Goal: Task Accomplishment & Management: Manage account settings

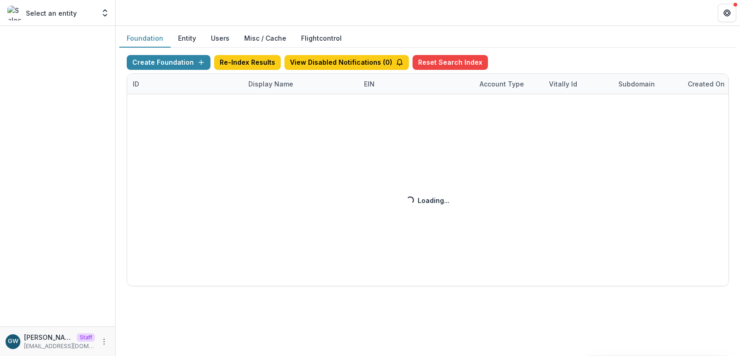
click at [264, 85] on div "Create Foundation Re-Index Results View Disabled Notifications ( 0 ) Reset Sear…" at bounding box center [428, 170] width 602 height 231
click at [274, 85] on div "Create Foundation Re-Index Results View Disabled Notifications ( 0 ) Reset Sear…" at bounding box center [428, 170] width 602 height 231
click at [275, 85] on div "Create Foundation Re-Index Results View Disabled Notifications ( 0 ) Reset Sear…" at bounding box center [428, 170] width 602 height 231
click at [276, 85] on div "Create Foundation Re-Index Results View Disabled Notifications ( 0 ) Reset Sear…" at bounding box center [428, 170] width 602 height 231
click at [276, 82] on div "Create Foundation Re-Index Results View Disabled Notifications ( 0 ) Reset Sear…" at bounding box center [428, 170] width 602 height 231
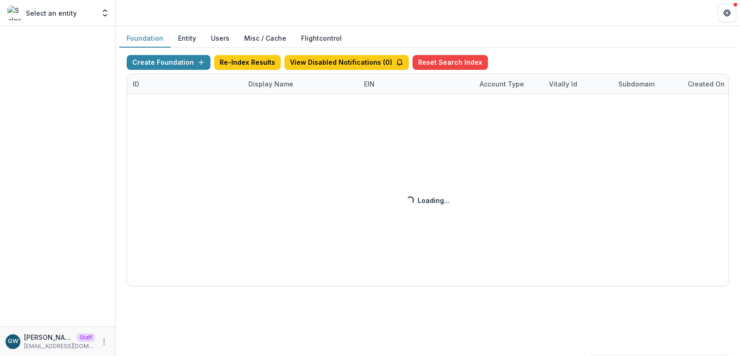
click at [278, 84] on div "Create Foundation Re-Index Results View Disabled Notifications ( 0 ) Reset Sear…" at bounding box center [428, 170] width 602 height 231
click at [277, 82] on div "Create Foundation Re-Index Results View Disabled Notifications ( 0 ) Reset Sear…" at bounding box center [428, 170] width 602 height 231
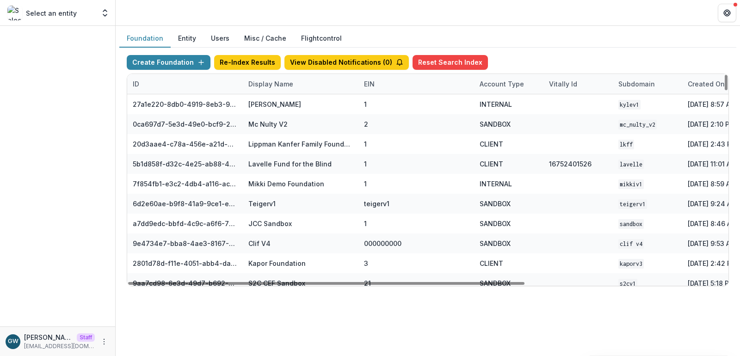
click at [294, 87] on div "Display Name" at bounding box center [271, 84] width 56 height 10
click at [292, 103] on input at bounding box center [300, 105] width 111 height 15
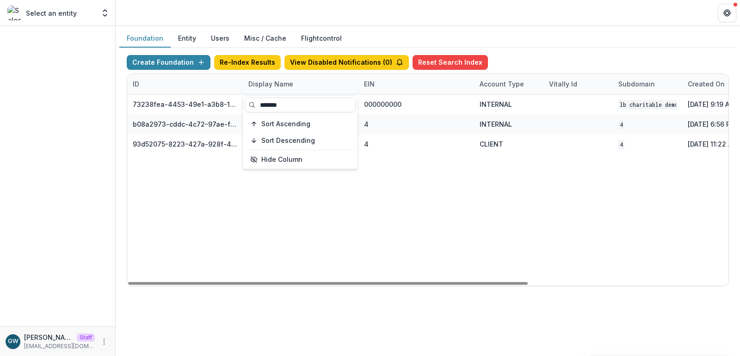
type input "*******"
click at [577, 54] on div "Create Foundation Re-Index Results View Disabled Notifications ( 0 ) Reset Sear…" at bounding box center [427, 171] width 617 height 246
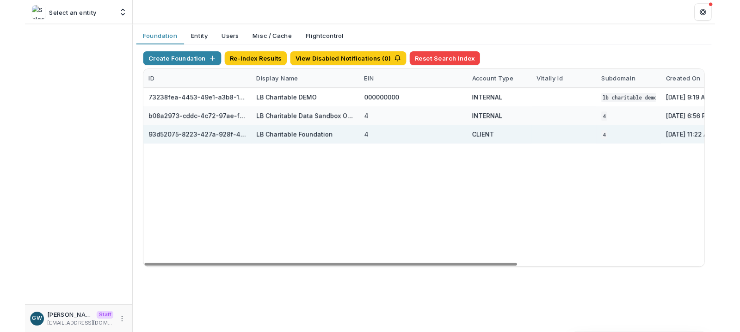
scroll to position [0, 300]
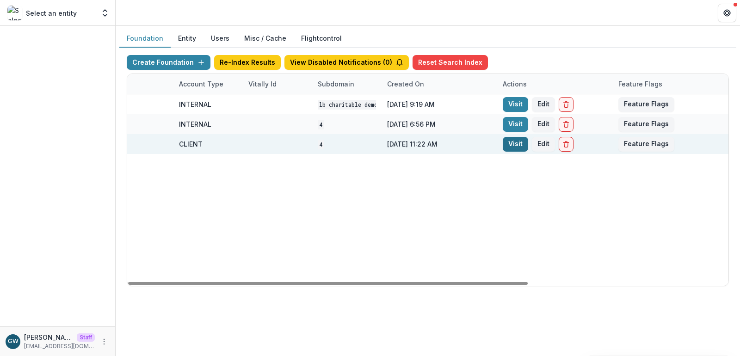
click at [508, 145] on link "Visit" at bounding box center [514, 144] width 25 height 15
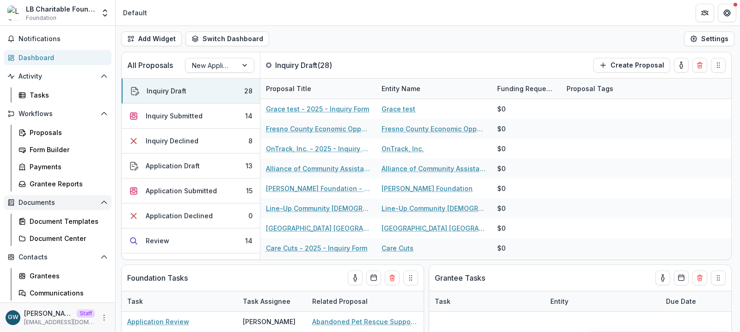
scroll to position [39, 0]
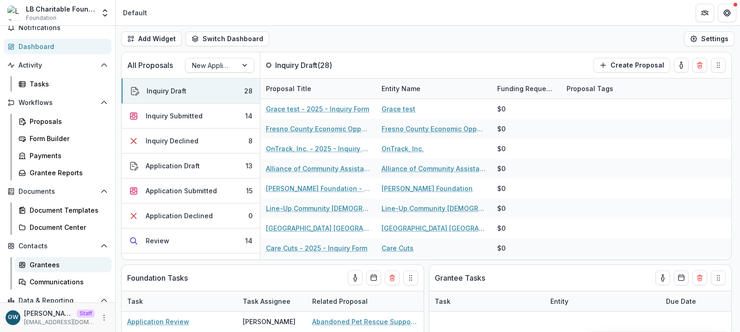
click at [49, 265] on div "Grantees" at bounding box center [67, 265] width 74 height 10
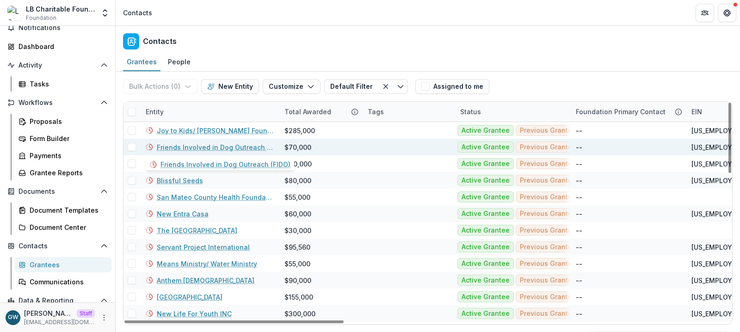
click at [193, 146] on link "Friends Involved in Dog Outreach (FIDO)" at bounding box center [215, 147] width 116 height 10
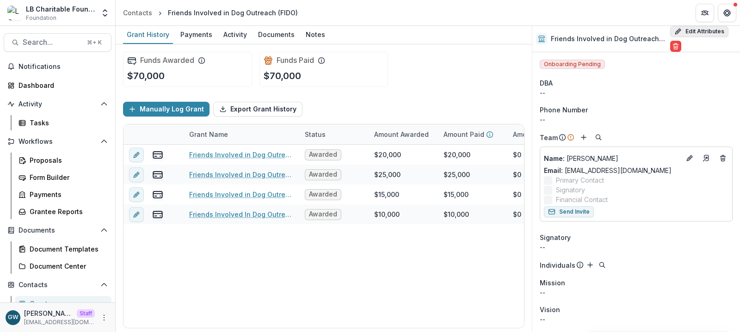
click at [695, 32] on button "Edit Attributes" at bounding box center [699, 31] width 58 height 11
select select
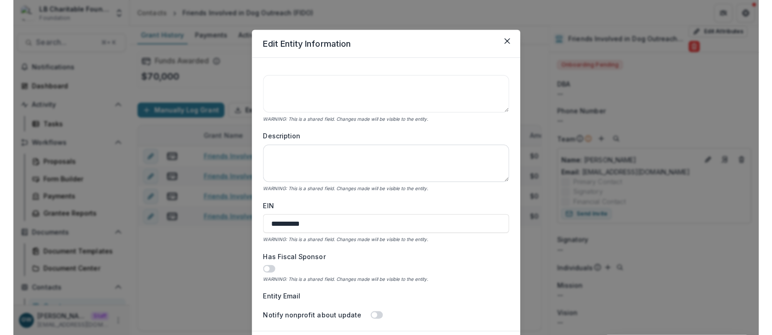
scroll to position [288, 0]
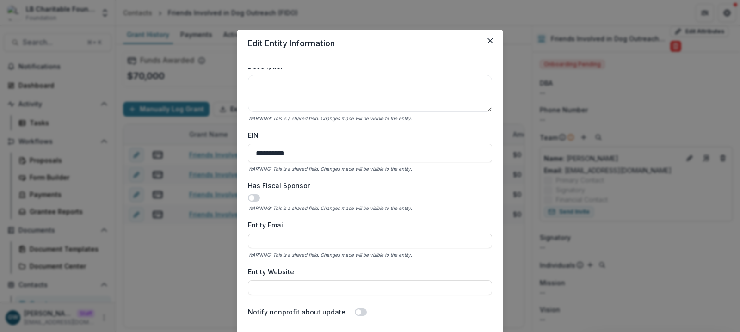
click at [520, 112] on div "**********" at bounding box center [370, 166] width 740 height 332
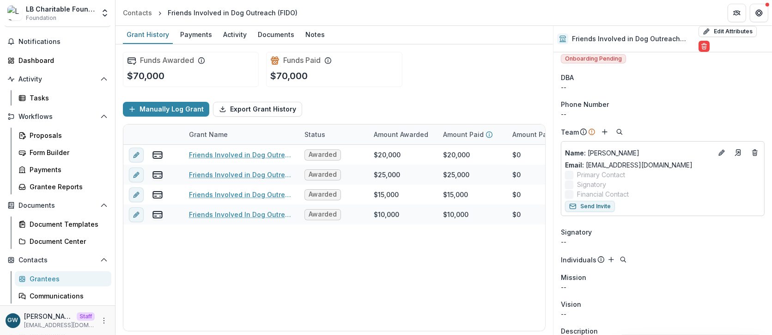
scroll to position [39, 0]
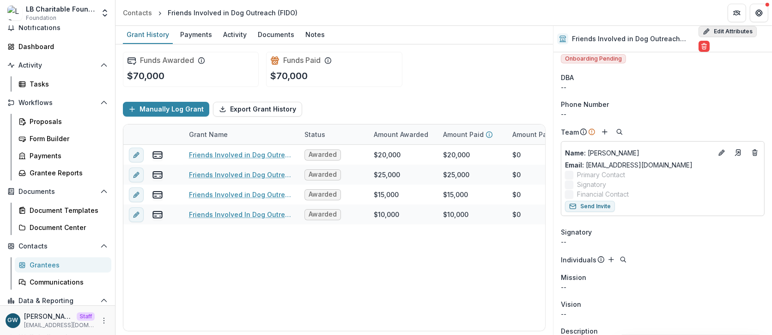
click at [730, 31] on button "Edit Attributes" at bounding box center [728, 31] width 58 height 11
select select
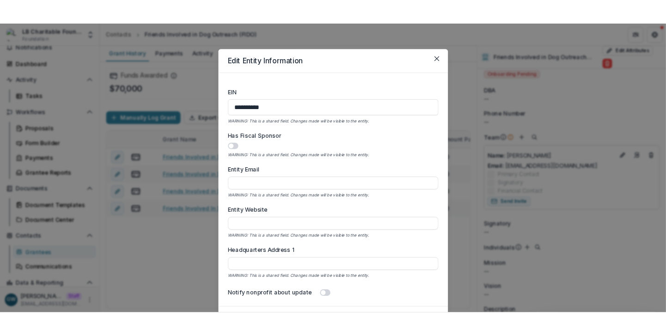
scroll to position [429, 0]
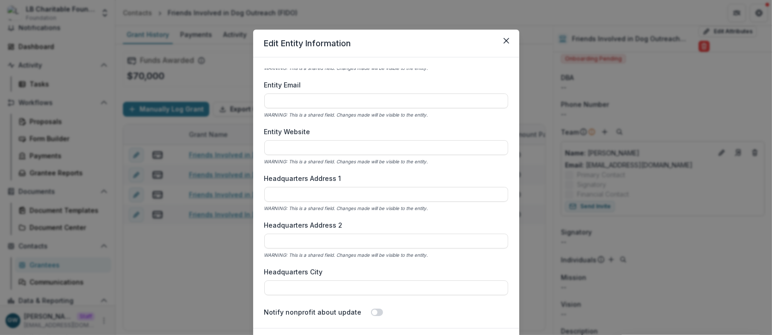
click at [510, 42] on button "Close" at bounding box center [506, 40] width 15 height 15
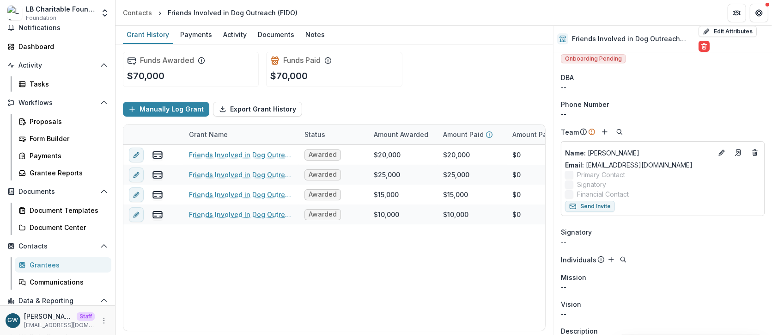
click at [50, 264] on div "Grantees" at bounding box center [67, 265] width 74 height 10
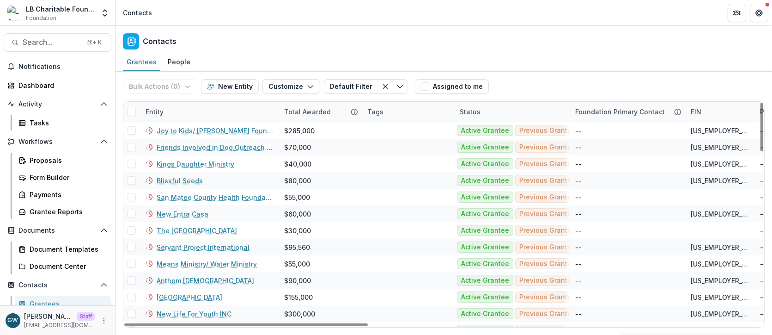
click at [169, 106] on div "Entity" at bounding box center [209, 112] width 139 height 20
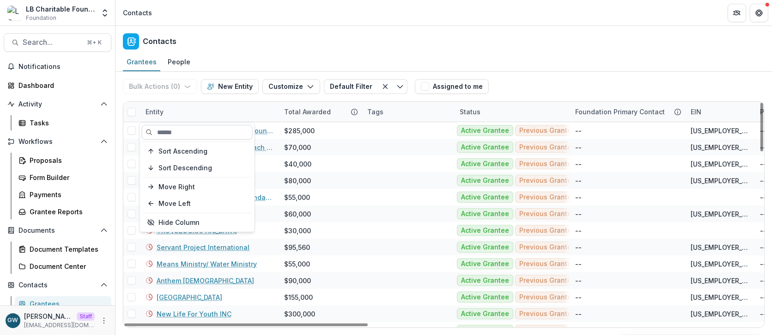
click at [164, 130] on input at bounding box center [197, 132] width 111 height 15
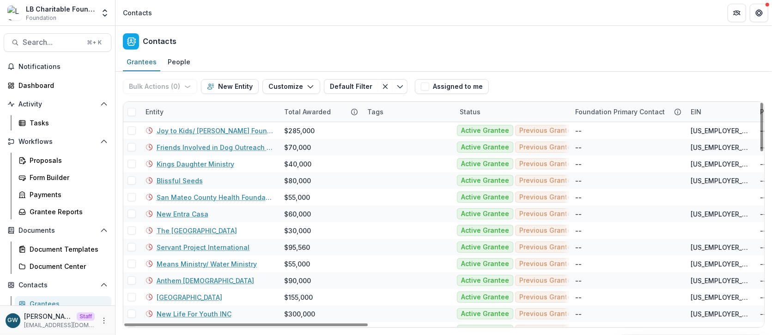
click at [296, 53] on div "Grantees People" at bounding box center [444, 62] width 657 height 18
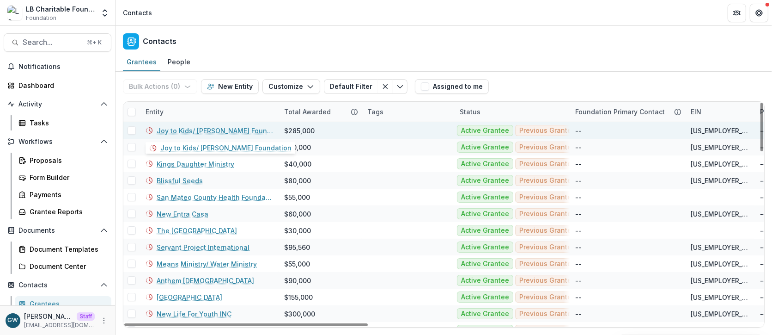
click at [184, 129] on link "Joy to Kids/ Jessie Rees Foundation" at bounding box center [215, 131] width 116 height 10
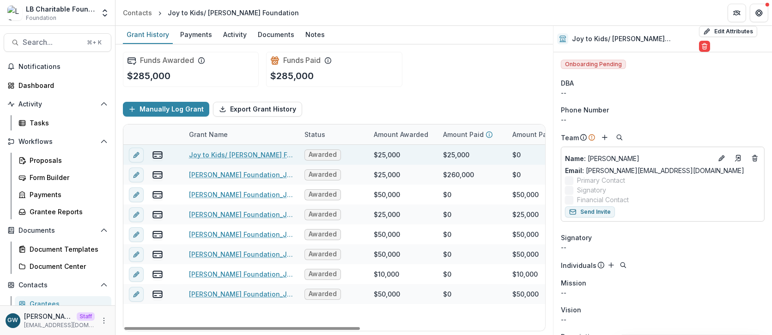
click at [227, 153] on link "Joy to Kids/ Jessie Rees Foundation" at bounding box center [241, 155] width 104 height 10
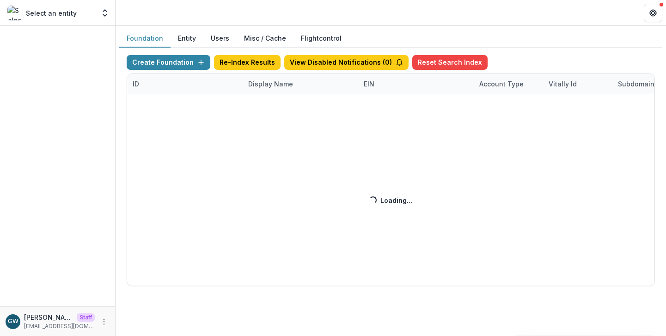
click at [282, 84] on div "Create Foundation Re-Index Results View Disabled Notifications ( 0 ) Reset Sear…" at bounding box center [391, 170] width 528 height 231
click at [279, 83] on div "Create Foundation Re-Index Results View Disabled Notifications ( 0 ) Reset Sear…" at bounding box center [391, 170] width 528 height 231
click at [277, 84] on div "Create Foundation Re-Index Results View Disabled Notifications ( 0 ) Reset Sear…" at bounding box center [391, 170] width 528 height 231
click at [272, 85] on div "Create Foundation Re-Index Results View Disabled Notifications ( 0 ) Reset Sear…" at bounding box center [391, 170] width 528 height 231
click at [269, 82] on div "Create Foundation Re-Index Results View Disabled Notifications ( 0 ) Reset Sear…" at bounding box center [391, 170] width 528 height 231
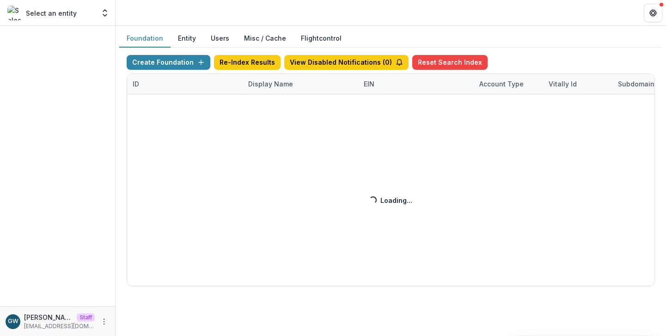
click at [269, 83] on div "Create Foundation Re-Index Results View Disabled Notifications ( 0 ) Reset Sear…" at bounding box center [391, 170] width 528 height 231
click at [268, 84] on div "Create Foundation Re-Index Results View Disabled Notifications ( 0 ) Reset Sear…" at bounding box center [391, 170] width 528 height 231
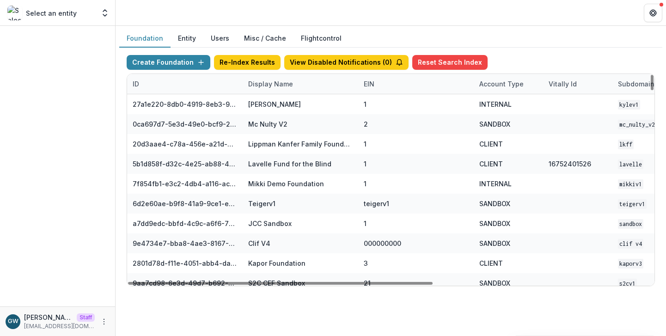
click at [268, 84] on div "Display Name" at bounding box center [271, 84] width 56 height 10
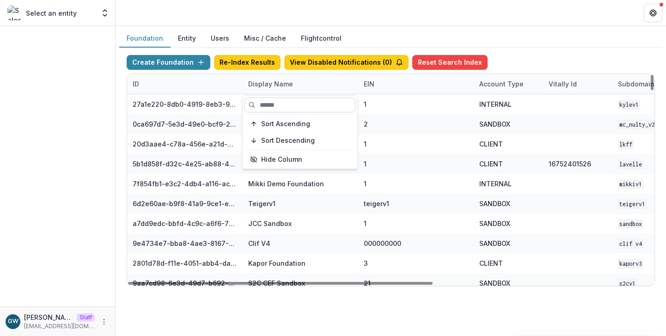
click at [275, 101] on input at bounding box center [300, 105] width 111 height 15
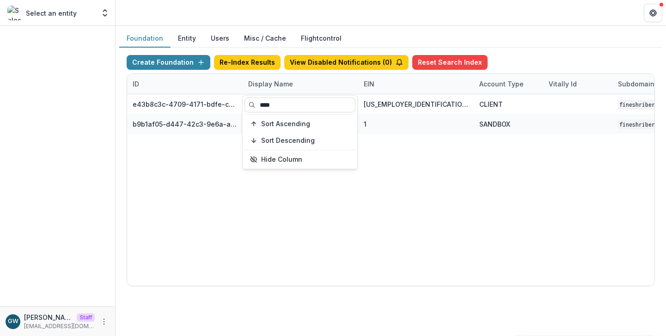
type input "****"
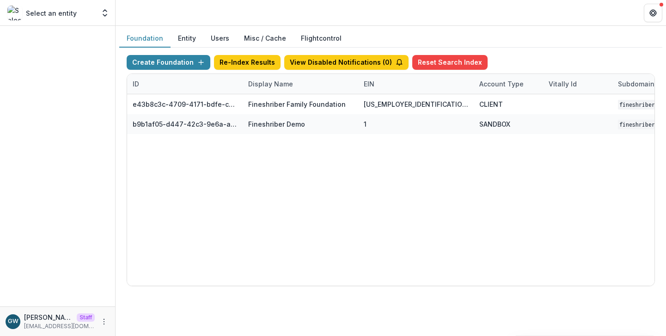
click at [582, 41] on div "Foundation Entity Users Misc / Cache Flightcontrol" at bounding box center [390, 39] width 543 height 18
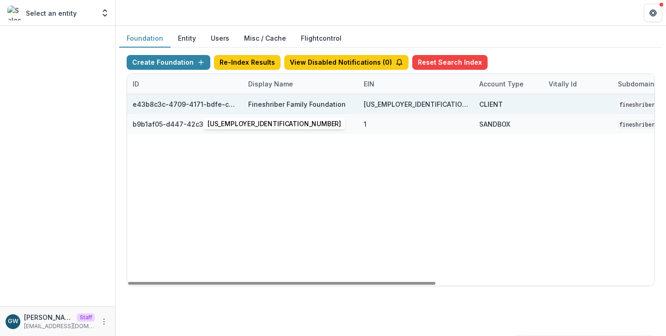
scroll to position [0, 374]
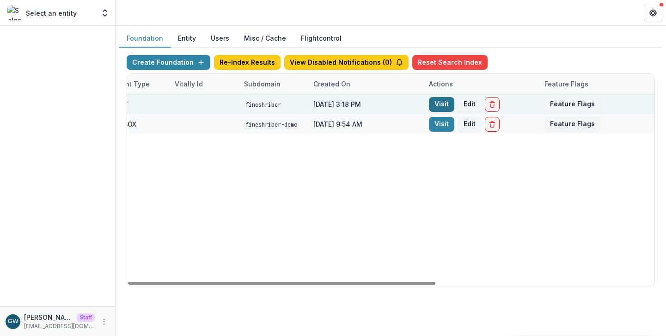
click at [448, 106] on link "Visit" at bounding box center [441, 104] width 25 height 15
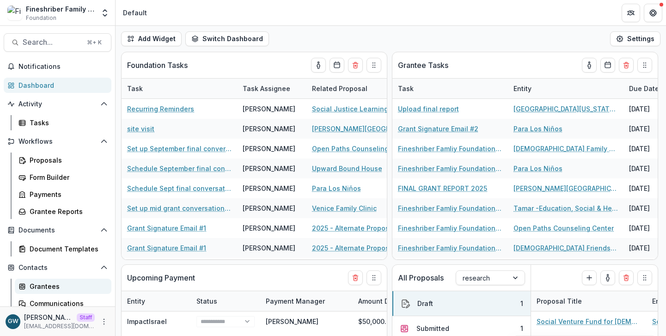
click at [46, 283] on div "Grantees" at bounding box center [67, 287] width 74 height 10
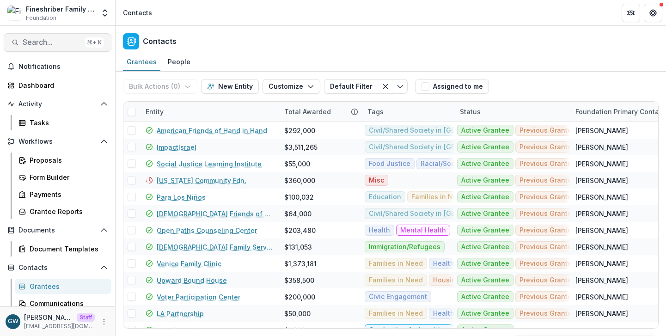
click at [45, 43] on span "Search..." at bounding box center [52, 42] width 59 height 9
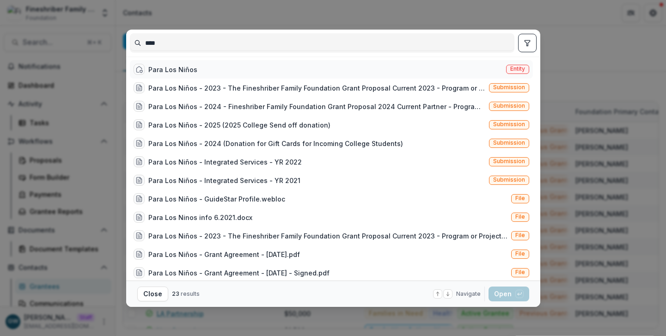
type input "****"
click at [256, 67] on div "Para Los Niños Entity" at bounding box center [331, 69] width 403 height 18
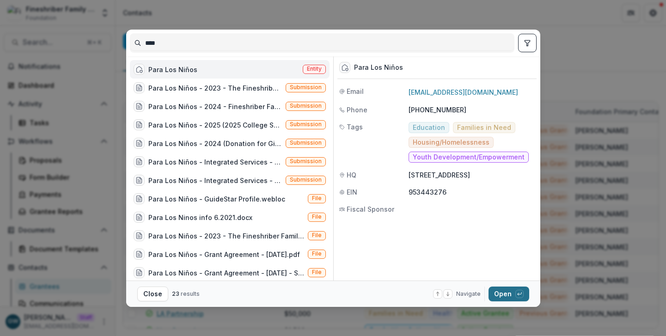
click at [512, 293] on button "Open with enter key" at bounding box center [509, 294] width 41 height 15
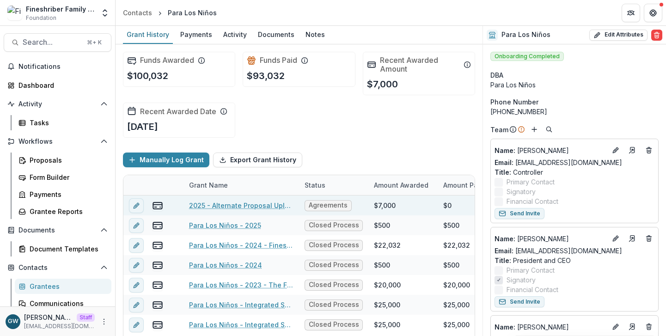
click at [210, 202] on link "2025 - Alternate Proposal Upload" at bounding box center [241, 206] width 104 height 10
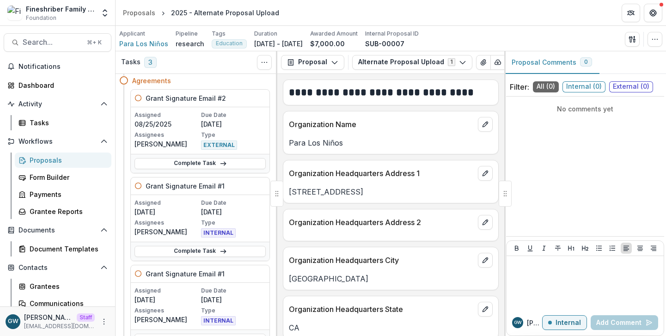
scroll to position [48, 0]
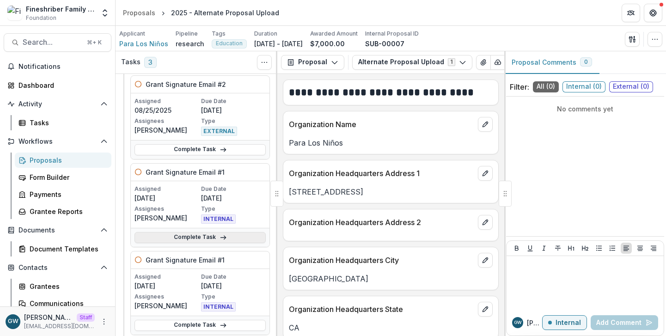
click at [234, 236] on link "Complete Task" at bounding box center [200, 237] width 131 height 11
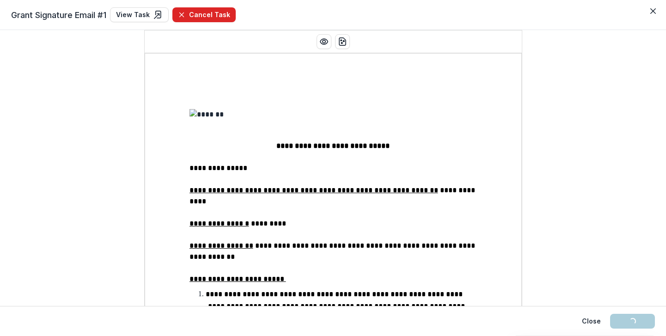
click at [217, 13] on button "Cancel Task" at bounding box center [203, 14] width 63 height 15
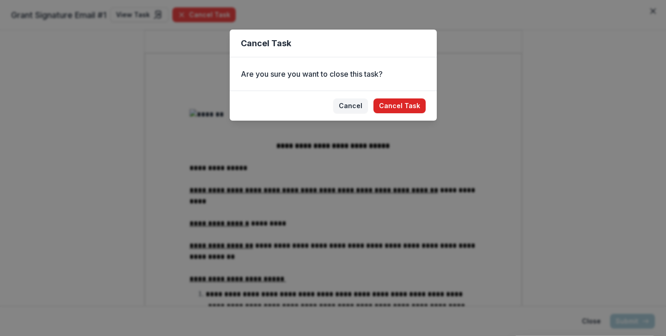
click at [407, 105] on button "Cancel Task" at bounding box center [400, 105] width 52 height 15
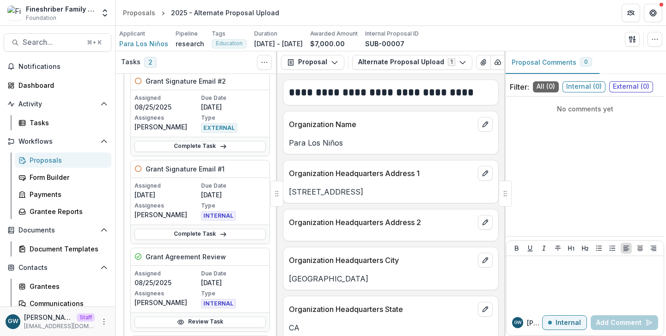
scroll to position [51, 0]
click at [223, 230] on icon at bounding box center [223, 233] width 7 height 7
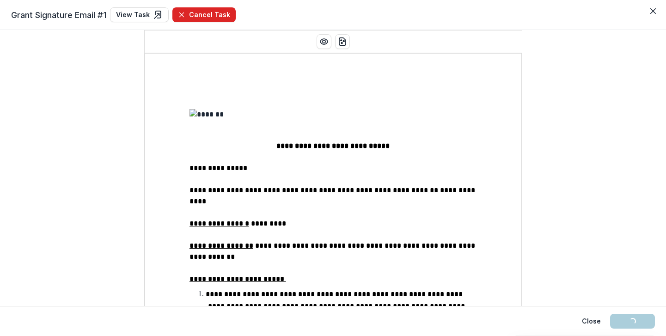
click at [218, 16] on button "Cancel Task" at bounding box center [203, 14] width 63 height 15
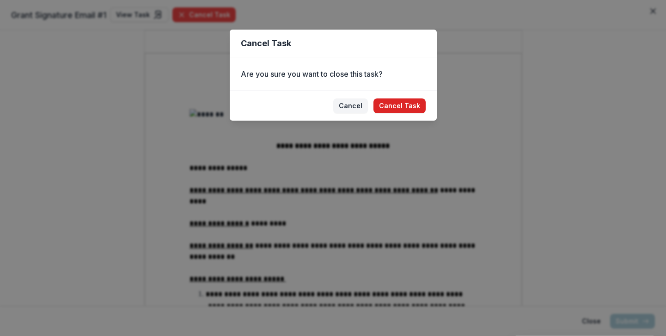
click at [412, 107] on button "Cancel Task" at bounding box center [400, 105] width 52 height 15
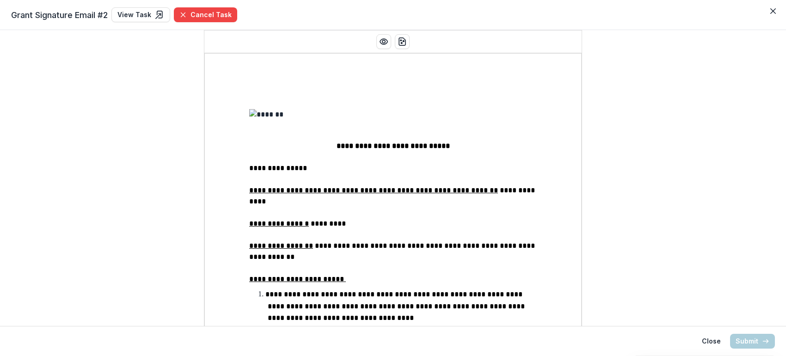
drag, startPoint x: 127, startPoint y: 12, endPoint x: 142, endPoint y: 0, distance: 20.1
click at [127, 12] on link "View Task" at bounding box center [140, 14] width 59 height 15
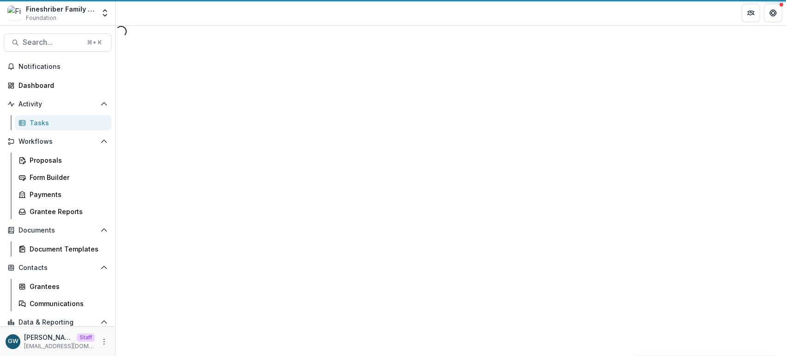
select select "********"
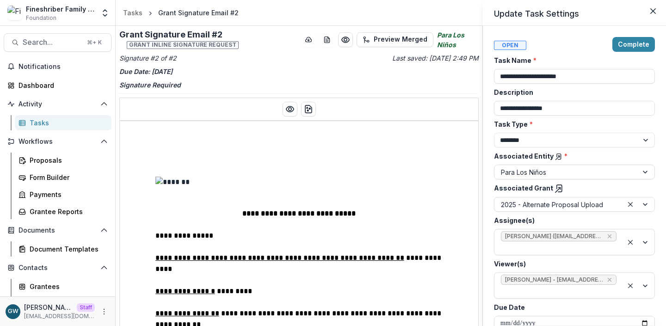
click at [323, 64] on div "**********" at bounding box center [333, 163] width 666 height 326
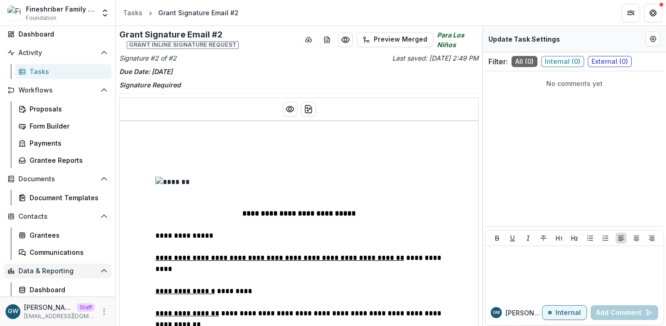
scroll to position [69, 0]
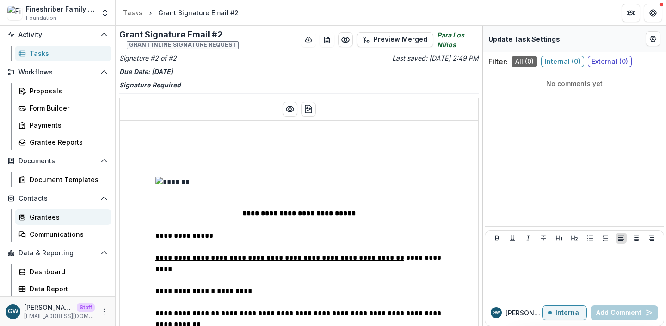
click at [50, 220] on div "Grantees" at bounding box center [67, 217] width 74 height 10
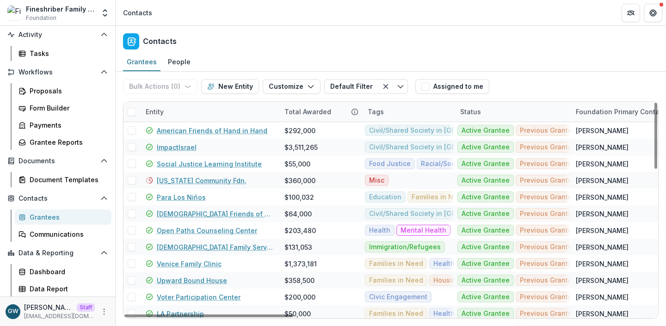
click at [174, 113] on div "Entity" at bounding box center [209, 112] width 139 height 20
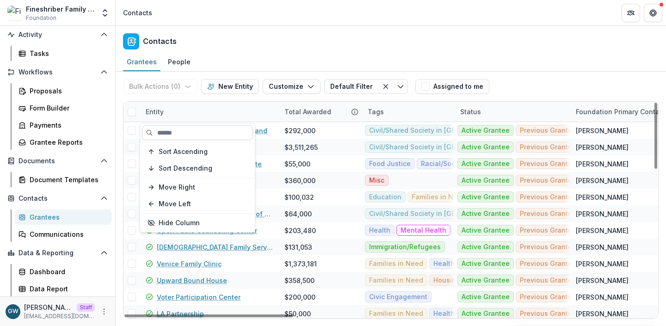
click at [192, 131] on input at bounding box center [197, 132] width 111 height 15
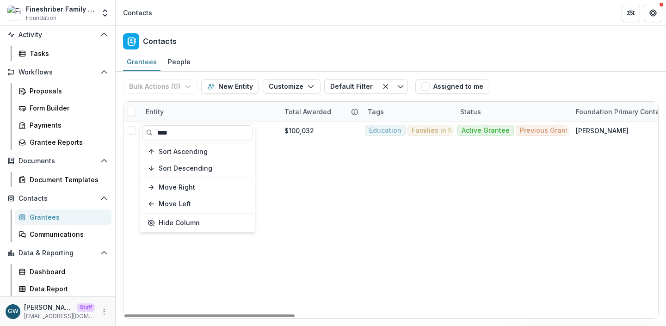
type input "****"
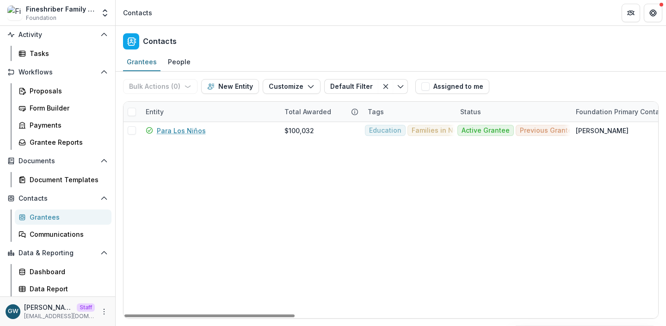
click at [548, 80] on div "Bulk Actions ( 0 ) Send Email Create Proposals Create Tasks New Entity Customiz…" at bounding box center [390, 87] width 535 height 30
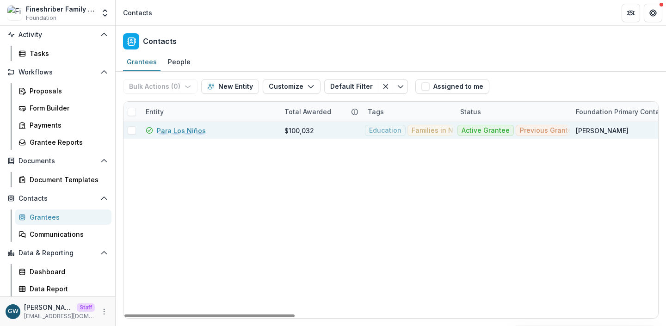
click at [190, 128] on link "Para Los Niños" at bounding box center [181, 131] width 49 height 10
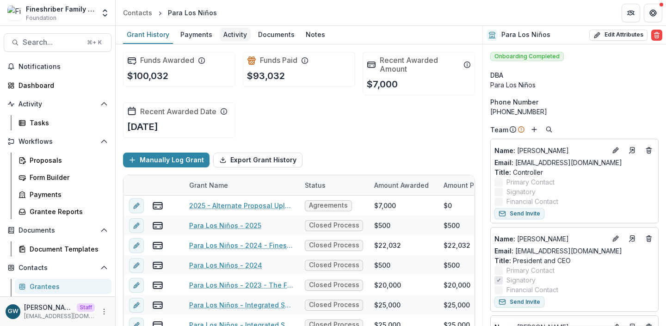
click at [227, 34] on div "Activity" at bounding box center [235, 34] width 31 height 13
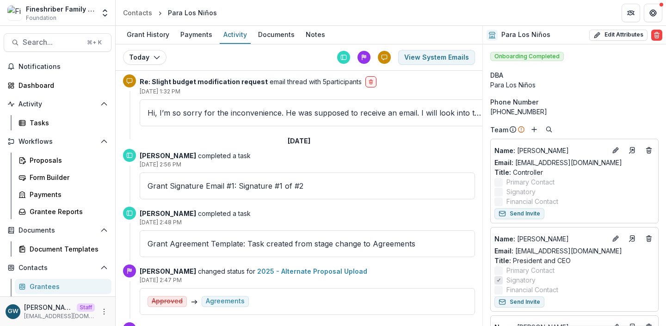
scroll to position [80, 0]
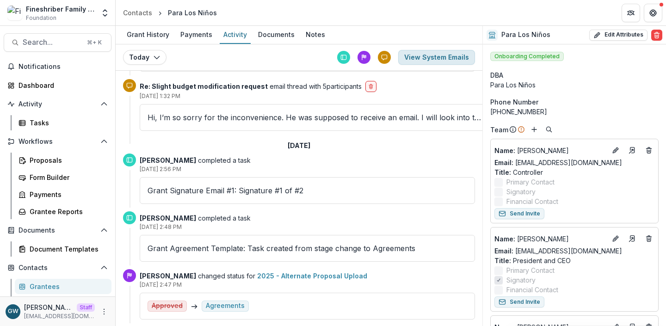
click at [416, 59] on button "View System Emails" at bounding box center [436, 57] width 77 height 15
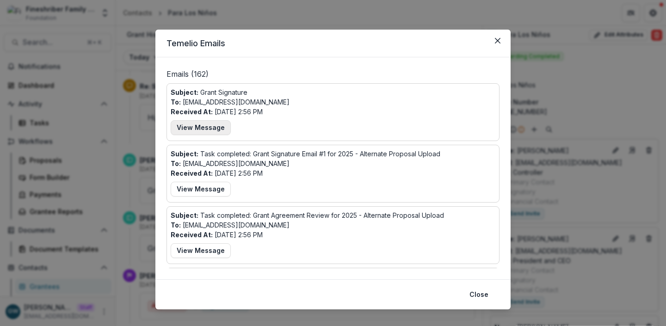
click at [201, 128] on button "View Message" at bounding box center [201, 127] width 60 height 15
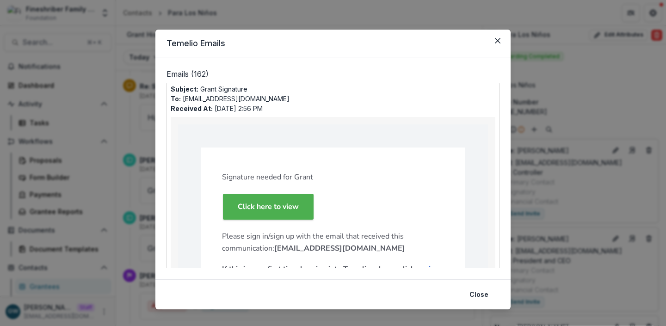
scroll to position [0, 0]
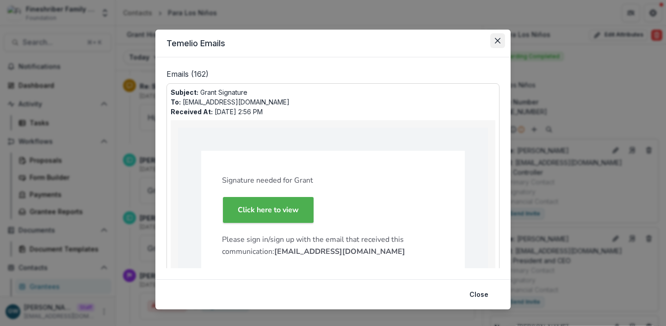
click at [495, 40] on icon "Close" at bounding box center [498, 41] width 6 height 6
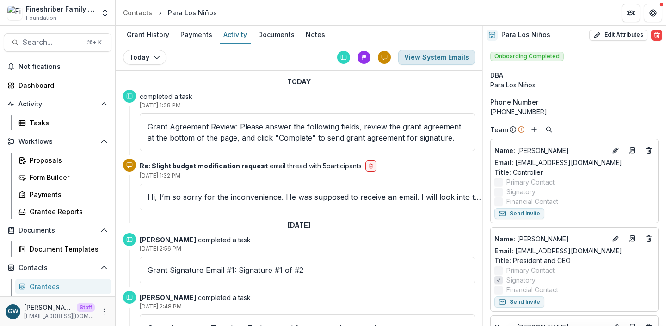
click at [450, 54] on button "View System Emails" at bounding box center [436, 57] width 77 height 15
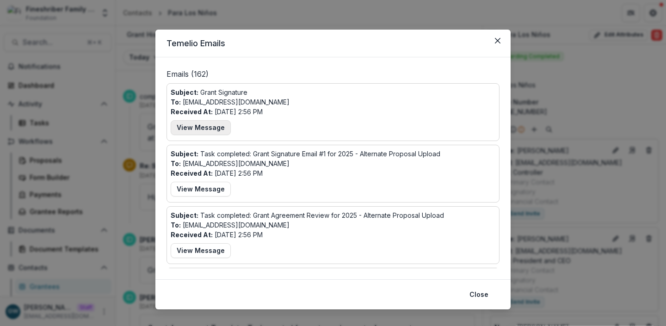
click at [188, 124] on button "View Message" at bounding box center [201, 127] width 60 height 15
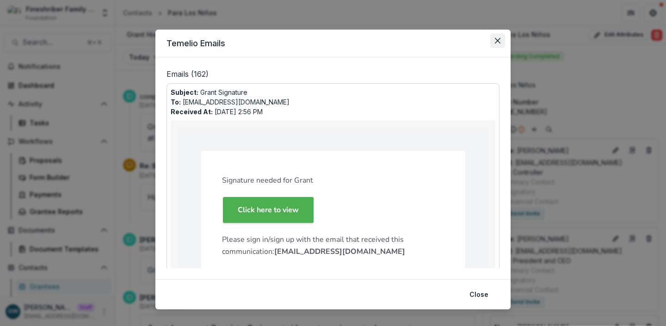
click at [495, 39] on icon "Close" at bounding box center [498, 41] width 6 height 6
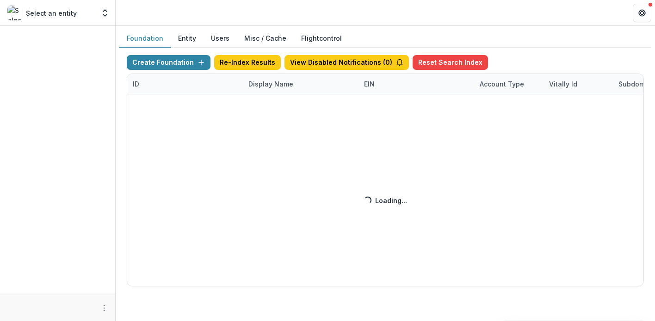
click at [233, 86] on div "Create Foundation Re-Index Results View Disabled Notifications ( 0 ) Reset Sear…" at bounding box center [385, 170] width 517 height 231
click at [255, 86] on div "Create Foundation Re-Index Results View Disabled Notifications ( 0 ) Reset Sear…" at bounding box center [385, 170] width 517 height 231
click at [257, 86] on div "Create Foundation Re-Index Results View Disabled Notifications ( 0 ) Reset Sear…" at bounding box center [385, 170] width 517 height 231
click at [271, 83] on div "Create Foundation Re-Index Results View Disabled Notifications ( 0 ) Reset Sear…" at bounding box center [385, 170] width 517 height 231
click at [271, 85] on div "Create Foundation Re-Index Results View Disabled Notifications ( 0 ) Reset Sear…" at bounding box center [385, 170] width 517 height 231
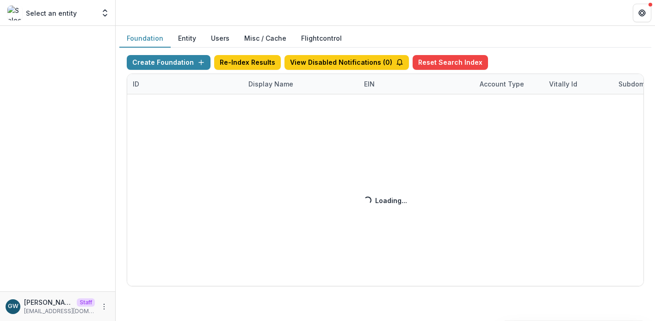
click at [271, 85] on div "Create Foundation Re-Index Results View Disabled Notifications ( 0 ) Reset Sear…" at bounding box center [385, 170] width 517 height 231
click at [271, 84] on div "Create Foundation Re-Index Results View Disabled Notifications ( 0 ) Reset Sear…" at bounding box center [385, 170] width 517 height 231
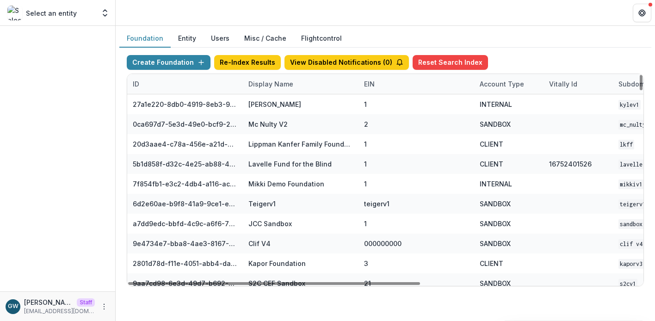
click at [271, 84] on div "Display Name" at bounding box center [271, 84] width 56 height 10
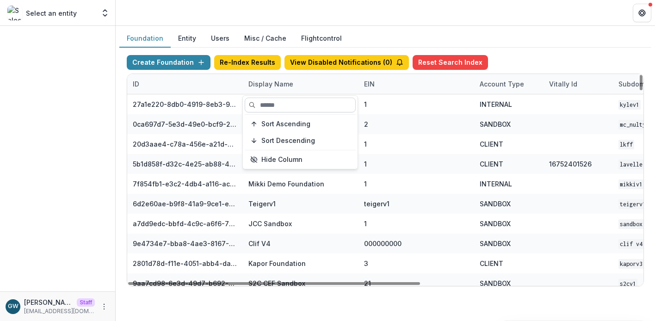
click at [273, 102] on input at bounding box center [300, 105] width 111 height 15
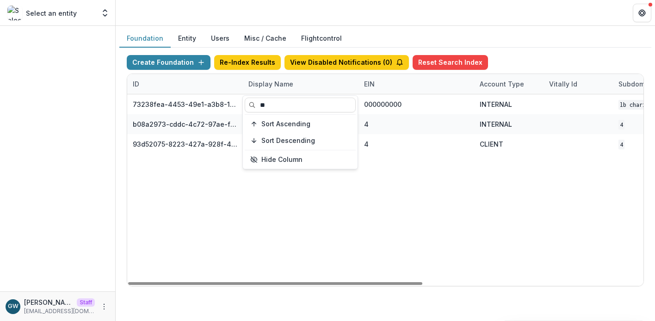
type input "**"
click at [548, 35] on div "Foundation Entity Users Misc / Cache Flightcontrol" at bounding box center [385, 39] width 532 height 18
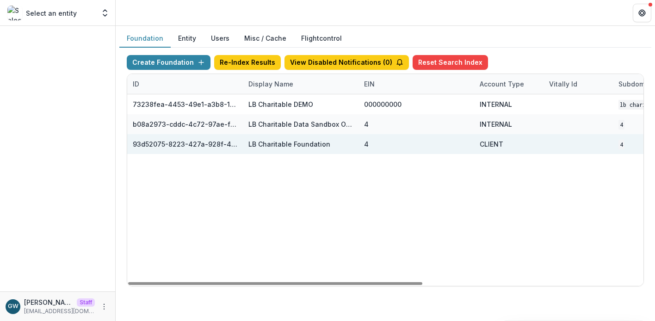
scroll to position [0, 386]
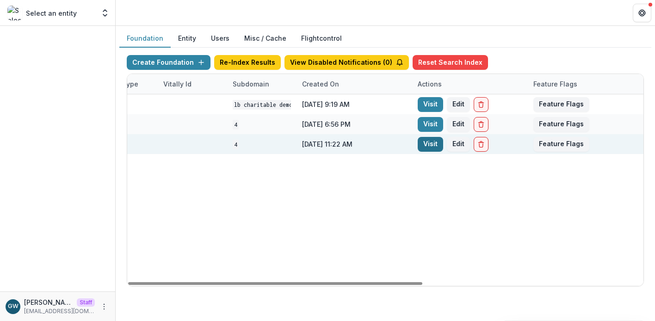
click at [426, 143] on link "Visit" at bounding box center [429, 144] width 25 height 15
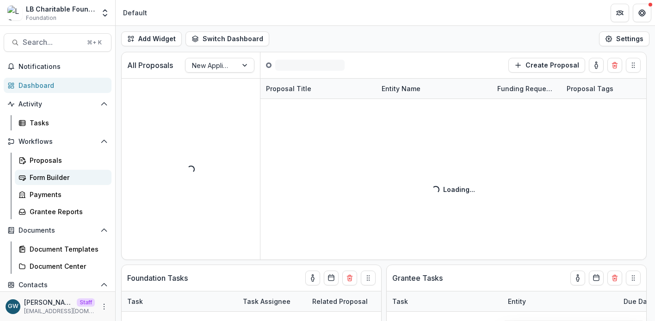
click at [51, 178] on div "Form Builder" at bounding box center [67, 177] width 74 height 10
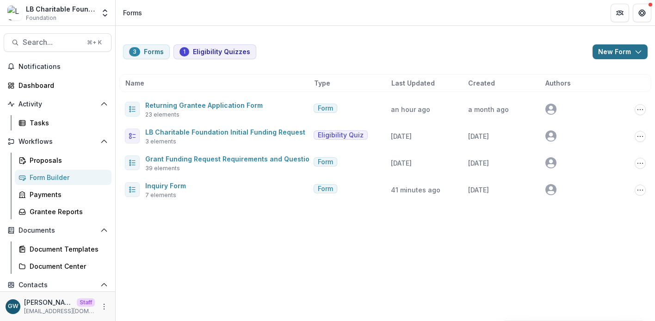
click at [616, 49] on button "New Form" at bounding box center [619, 51] width 55 height 15
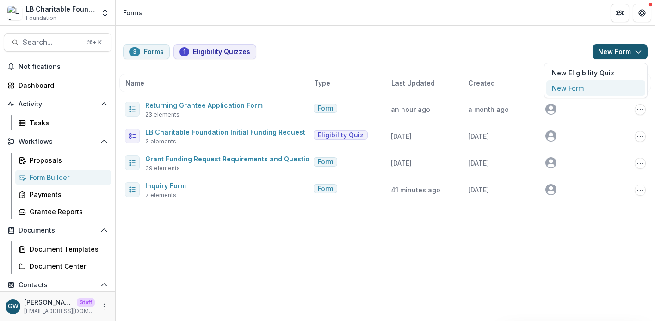
click at [579, 86] on button "New Form" at bounding box center [595, 87] width 99 height 15
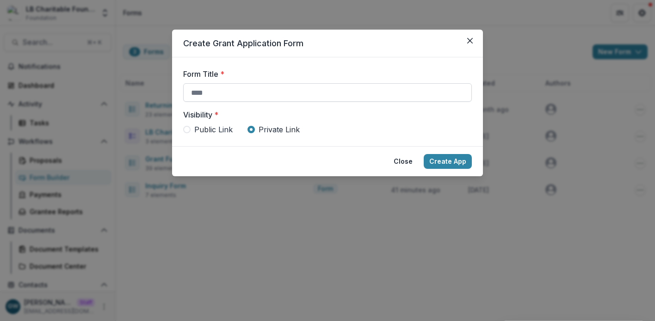
click at [301, 90] on input "Form Title *" at bounding box center [327, 92] width 288 height 18
type input "********"
click at [443, 159] on button "Create App" at bounding box center [447, 161] width 48 height 15
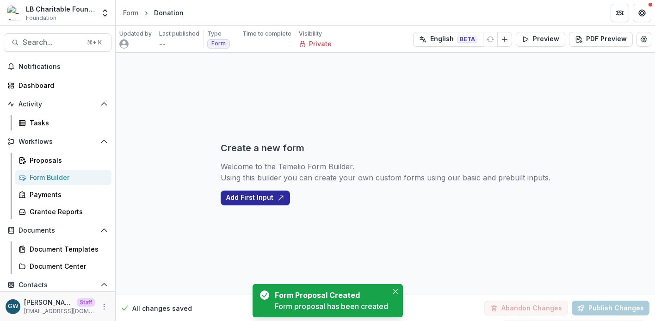
click at [256, 197] on button "Add First Input" at bounding box center [255, 197] width 69 height 15
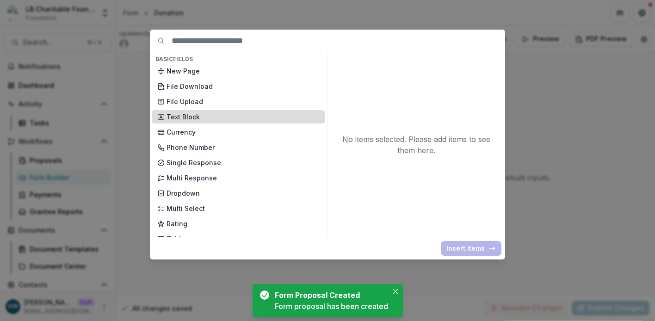
click at [197, 112] on p "Text Block" at bounding box center [242, 117] width 153 height 10
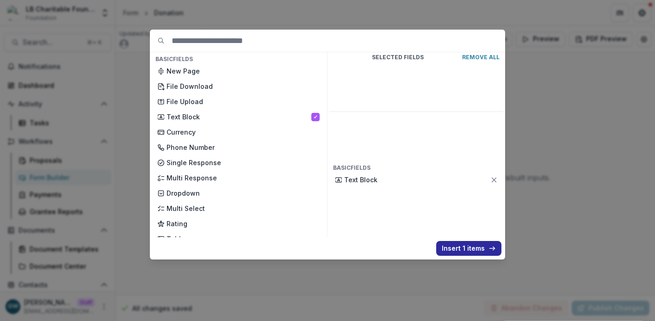
click at [460, 252] on button "Insert 1 items" at bounding box center [468, 248] width 65 height 15
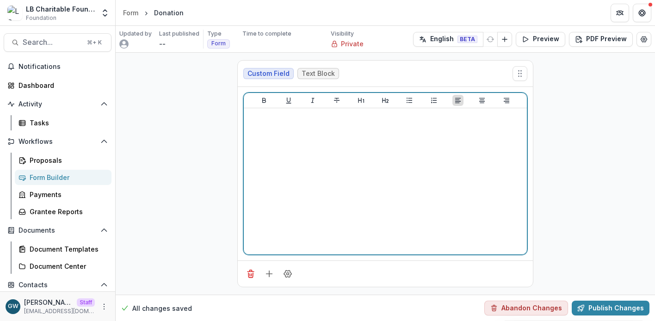
click at [342, 173] on div at bounding box center [385, 181] width 276 height 139
click at [261, 112] on p "********" at bounding box center [385, 117] width 276 height 10
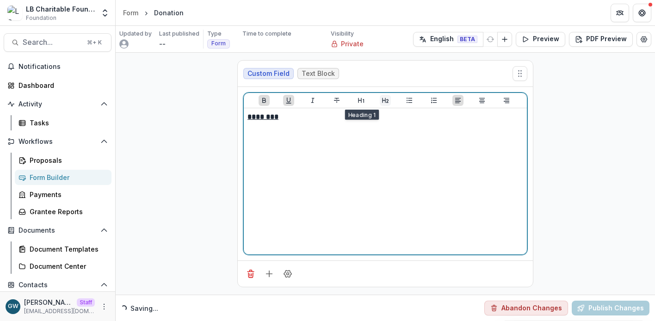
click at [381, 100] on icon "Heading 2" at bounding box center [384, 100] width 7 height 7
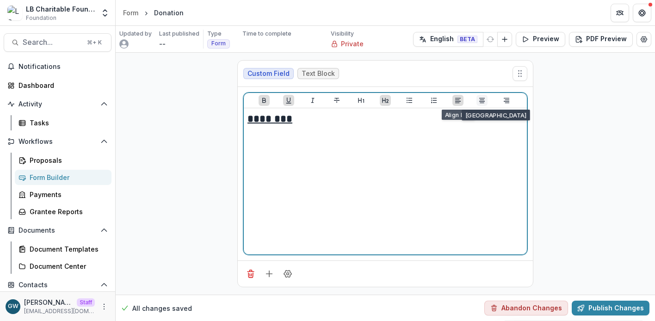
click at [477, 98] on button "Align Center" at bounding box center [481, 100] width 11 height 11
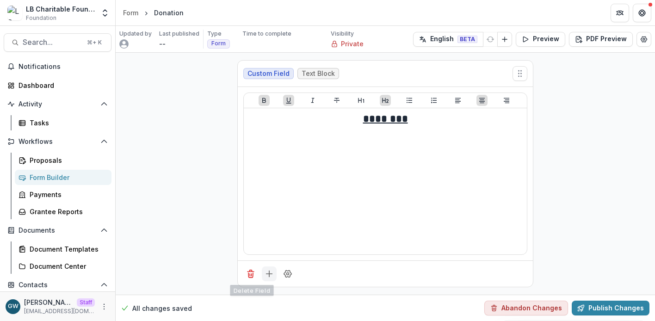
click at [271, 274] on icon "Add field" at bounding box center [268, 273] width 9 height 9
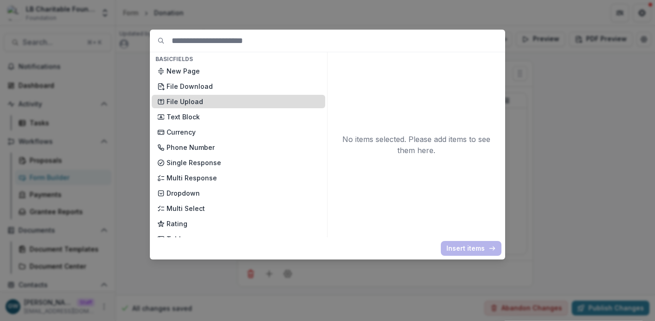
click at [194, 98] on p "File Upload" at bounding box center [242, 102] width 153 height 10
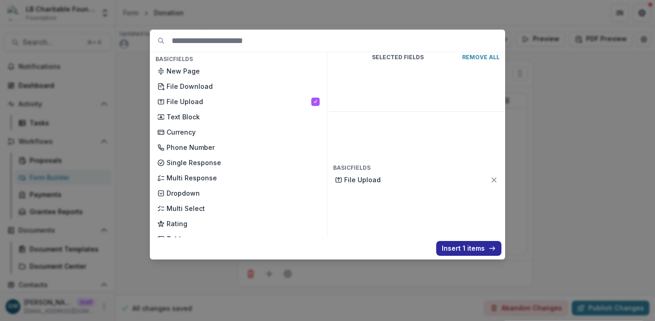
click at [471, 245] on button "Insert 1 items" at bounding box center [468, 248] width 65 height 15
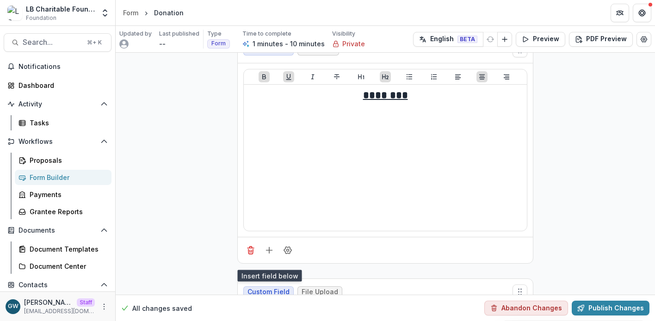
scroll to position [190, 0]
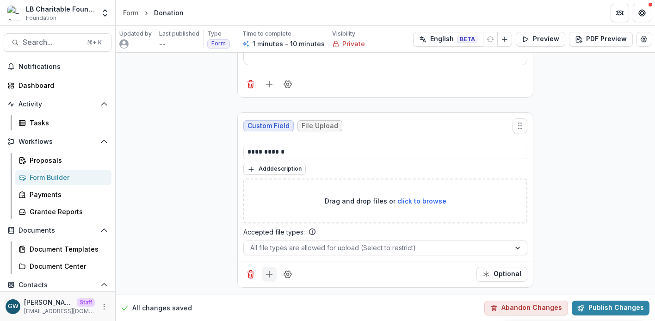
click at [264, 278] on icon "Add field" at bounding box center [268, 274] width 9 height 9
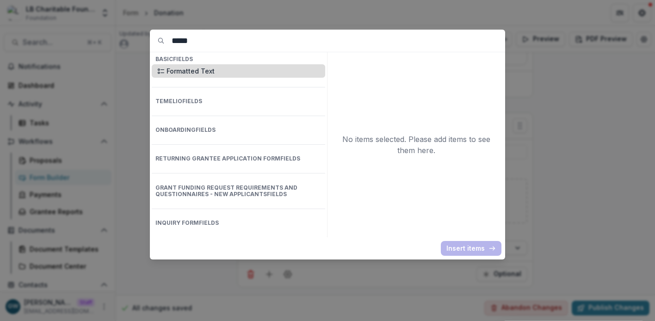
type input "*****"
click at [222, 71] on p "Formatted Text" at bounding box center [242, 71] width 153 height 10
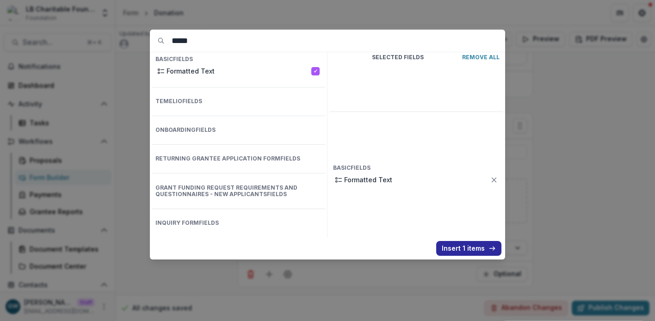
click at [457, 245] on button "Insert 1 items" at bounding box center [468, 248] width 65 height 15
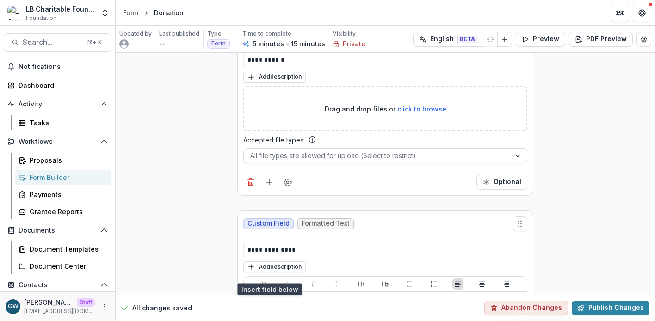
scroll to position [284, 0]
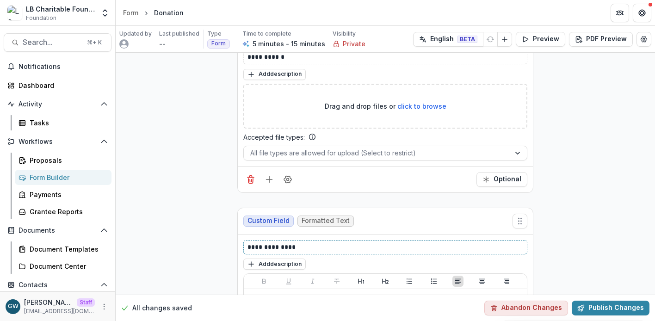
click at [286, 245] on p "**********" at bounding box center [385, 247] width 276 height 10
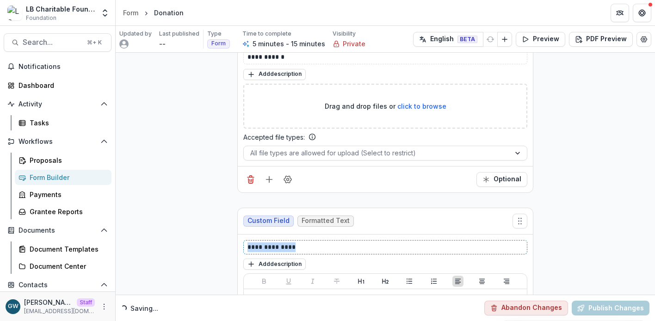
click at [286, 245] on p "**********" at bounding box center [385, 247] width 276 height 10
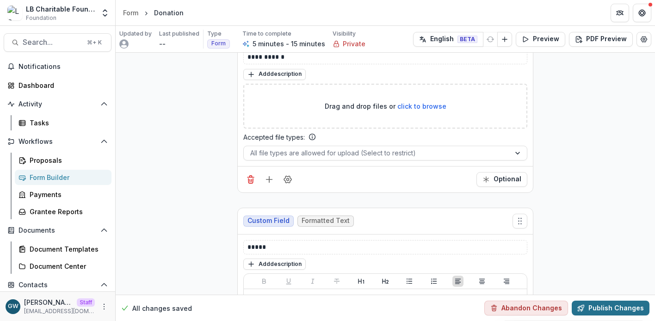
click at [594, 304] on button "Publish Changes" at bounding box center [610, 307] width 78 height 15
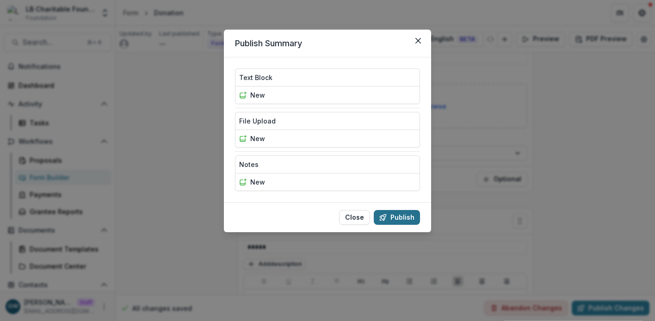
click at [395, 219] on button "Publish" at bounding box center [397, 217] width 46 height 15
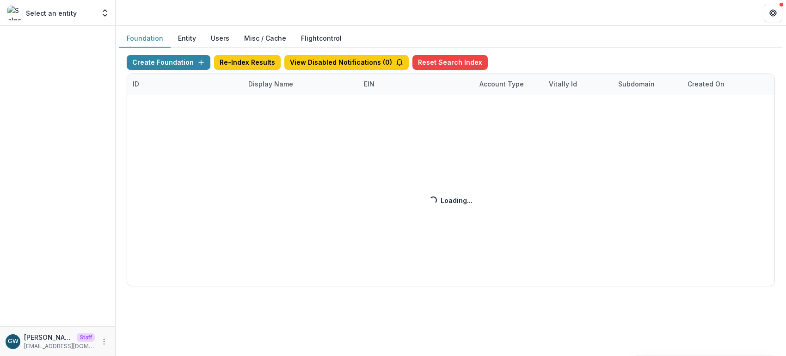
click at [260, 82] on div "Create Foundation Re-Index Results View Disabled Notifications ( 0 ) Reset Sear…" at bounding box center [451, 170] width 648 height 231
click at [264, 82] on div "Create Foundation Re-Index Results View Disabled Notifications ( 0 ) Reset Sear…" at bounding box center [451, 170] width 648 height 231
click at [270, 83] on div "Create Foundation Re-Index Results View Disabled Notifications ( 0 ) Reset Sear…" at bounding box center [451, 170] width 648 height 231
click at [274, 83] on div "Create Foundation Re-Index Results View Disabled Notifications ( 0 ) Reset Sear…" at bounding box center [451, 170] width 648 height 231
click at [268, 83] on div "Create Foundation Re-Index Results View Disabled Notifications ( 0 ) Reset Sear…" at bounding box center [451, 170] width 648 height 231
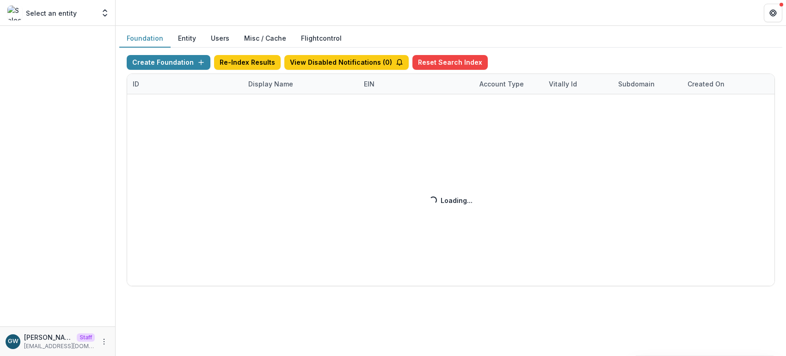
click at [262, 84] on div "Create Foundation Re-Index Results View Disabled Notifications ( 0 ) Reset Sear…" at bounding box center [451, 170] width 648 height 231
click at [262, 86] on div "Create Foundation Re-Index Results View Disabled Notifications ( 0 ) Reset Sear…" at bounding box center [451, 170] width 648 height 231
click at [263, 85] on div "Create Foundation Re-Index Results View Disabled Notifications ( 0 ) Reset Sear…" at bounding box center [451, 170] width 648 height 231
click at [270, 86] on div "Create Foundation Re-Index Results View Disabled Notifications ( 0 ) Reset Sear…" at bounding box center [451, 170] width 648 height 231
click at [258, 85] on div "Create Foundation Re-Index Results View Disabled Notifications ( 0 ) Reset Sear…" at bounding box center [451, 170] width 648 height 231
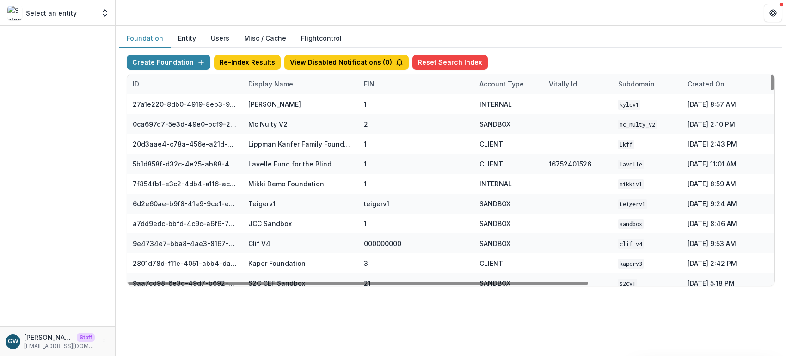
click at [258, 85] on div "Display Name" at bounding box center [271, 84] width 56 height 10
click at [274, 104] on input at bounding box center [300, 105] width 111 height 15
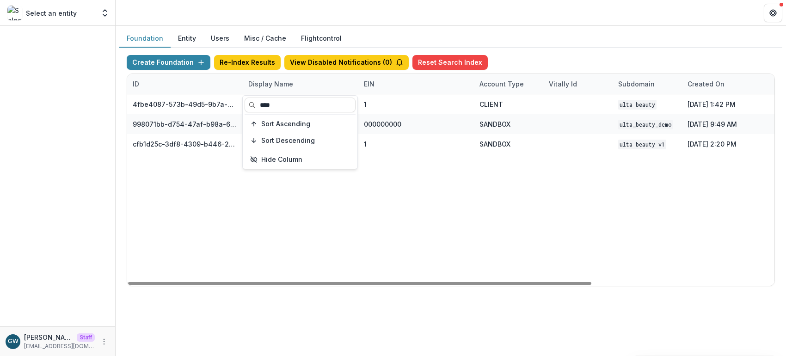
type input "****"
click at [613, 38] on div "Foundation Entity Users Misc / Cache Flightcontrol" at bounding box center [450, 39] width 663 height 18
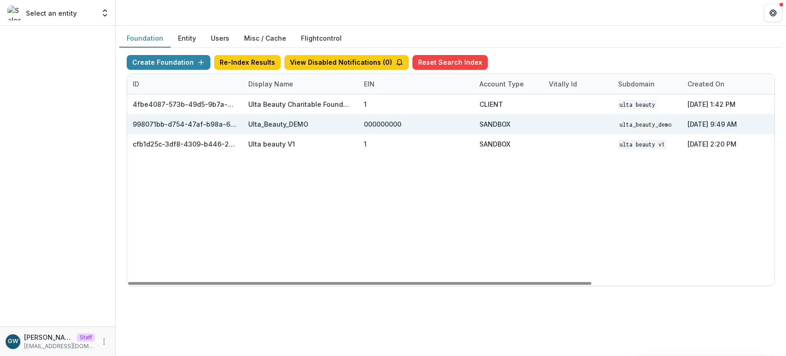
scroll to position [0, 254]
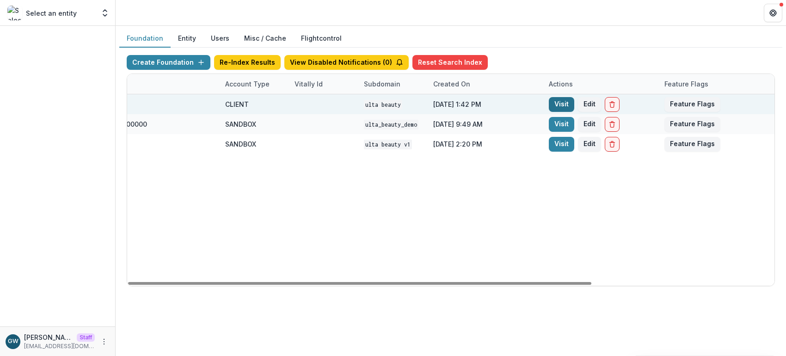
click at [561, 101] on link "Visit" at bounding box center [561, 104] width 25 height 15
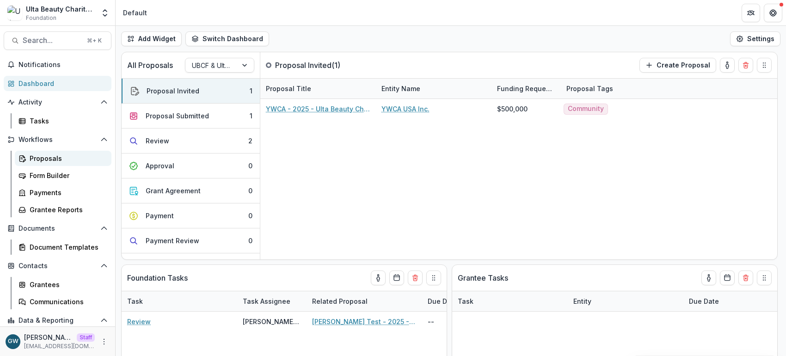
scroll to position [5, 0]
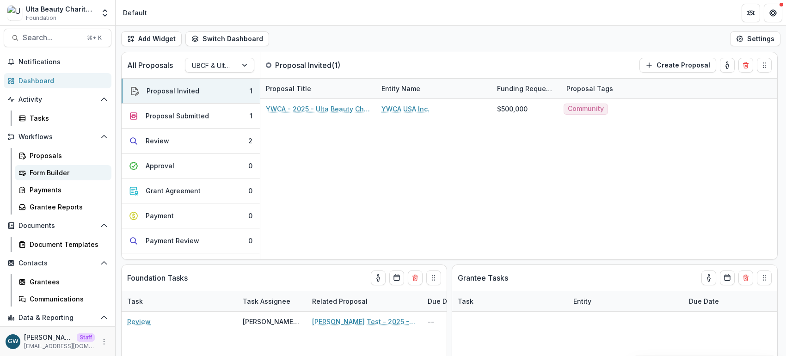
click at [59, 170] on div "Form Builder" at bounding box center [67, 173] width 74 height 10
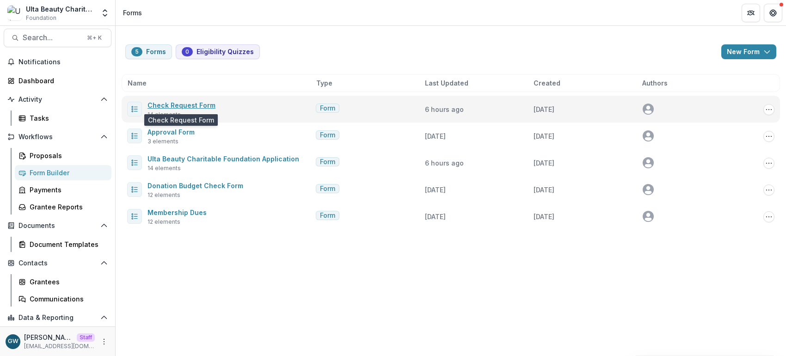
click at [196, 104] on link "Check Request Form" at bounding box center [181, 105] width 68 height 8
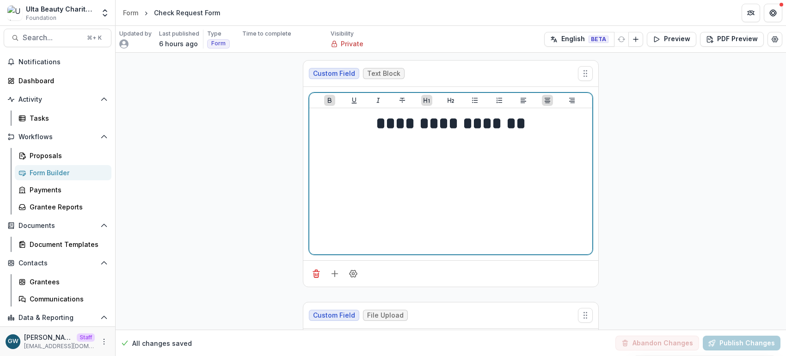
click at [441, 123] on strong "**********" at bounding box center [451, 123] width 150 height 17
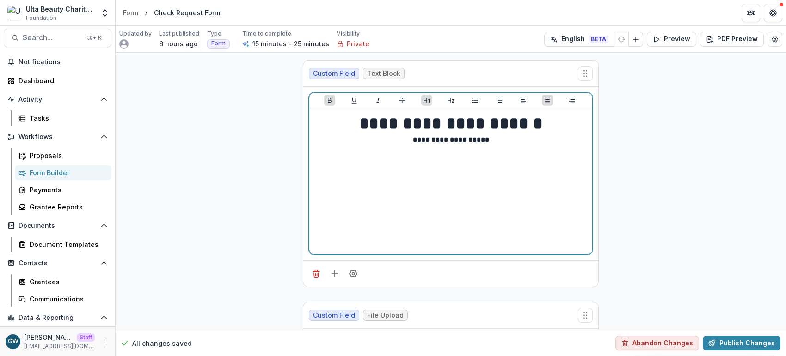
click at [429, 123] on strong "**********" at bounding box center [451, 123] width 184 height 17
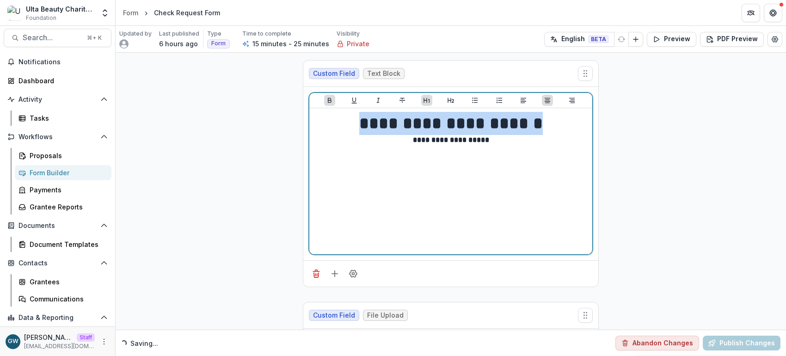
click at [430, 123] on strong "**********" at bounding box center [451, 123] width 184 height 17
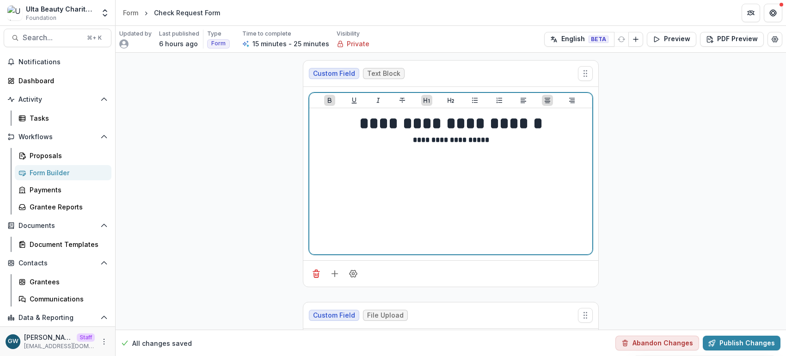
click at [454, 140] on strong "**********" at bounding box center [451, 139] width 76 height 7
click at [447, 100] on icon "Heading 2" at bounding box center [450, 100] width 6 height 5
click at [470, 126] on strong "**********" at bounding box center [451, 123] width 184 height 17
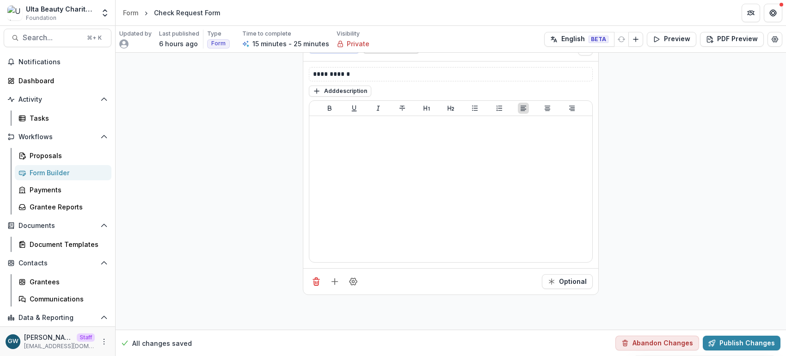
scroll to position [2040, 0]
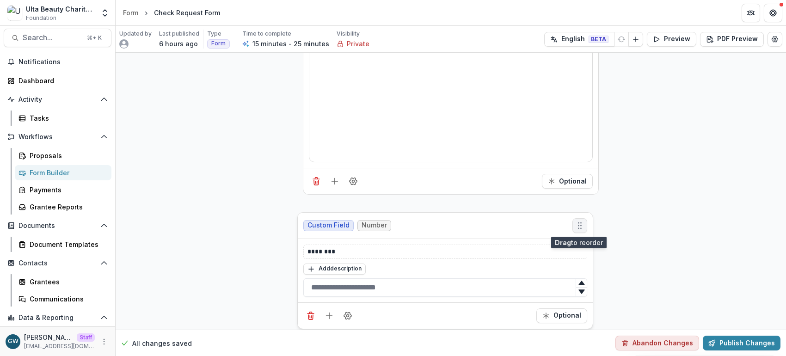
drag, startPoint x: 584, startPoint y: 240, endPoint x: 578, endPoint y: 224, distance: 17.5
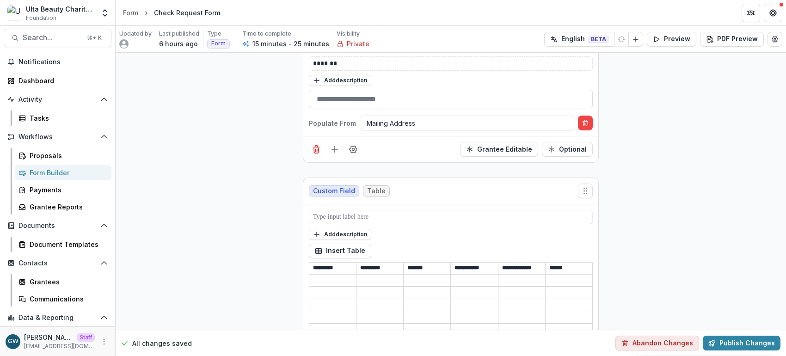
scroll to position [875, 0]
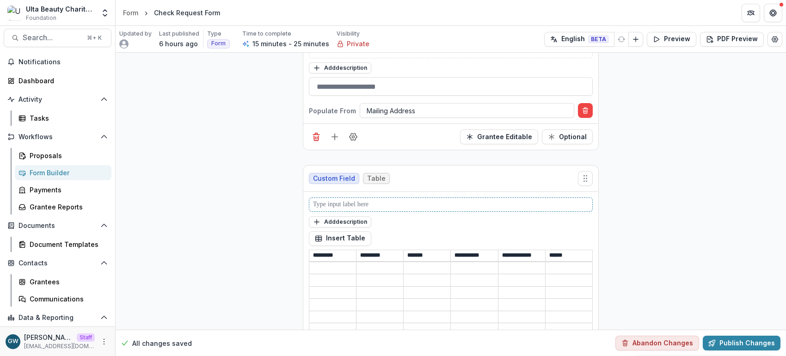
click at [344, 201] on p at bounding box center [451, 205] width 276 height 10
click at [253, 207] on div "**********" at bounding box center [451, 338] width 670 height 2321
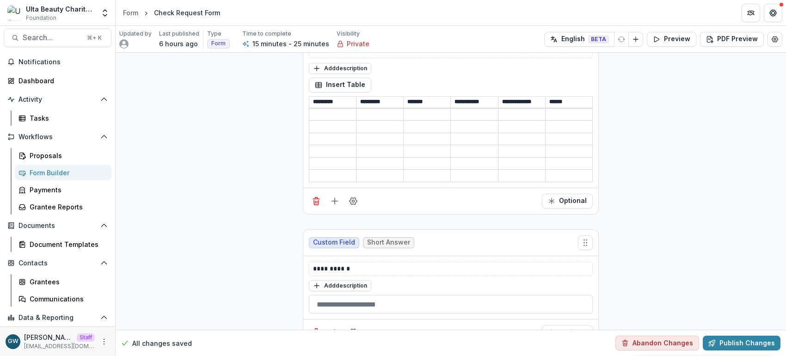
scroll to position [1028, 0]
click at [426, 113] on input at bounding box center [427, 115] width 47 height 11
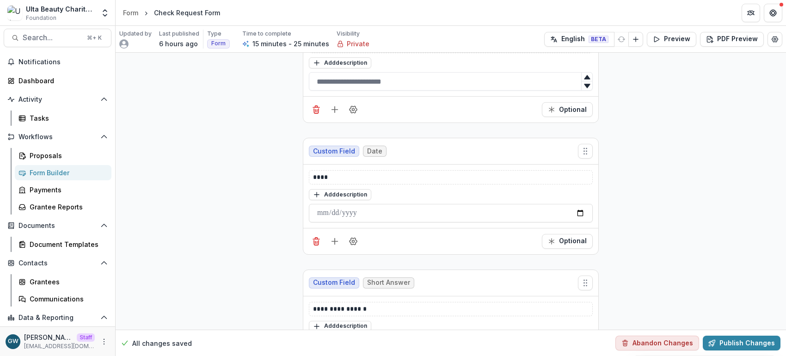
scroll to position [435, 0]
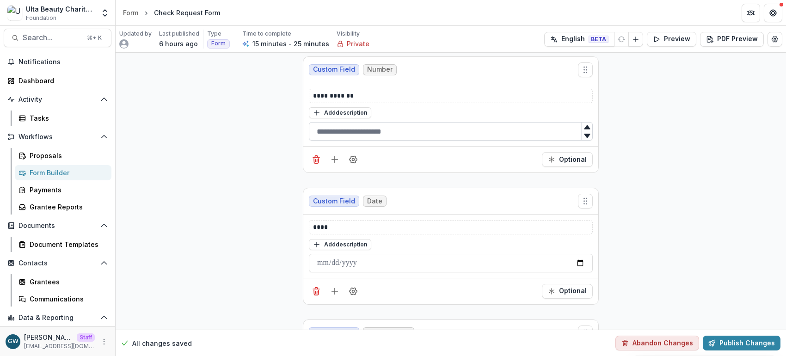
click at [346, 133] on input "text" at bounding box center [451, 131] width 284 height 18
type input "****"
click at [720, 343] on button "Publish Changes" at bounding box center [742, 343] width 78 height 15
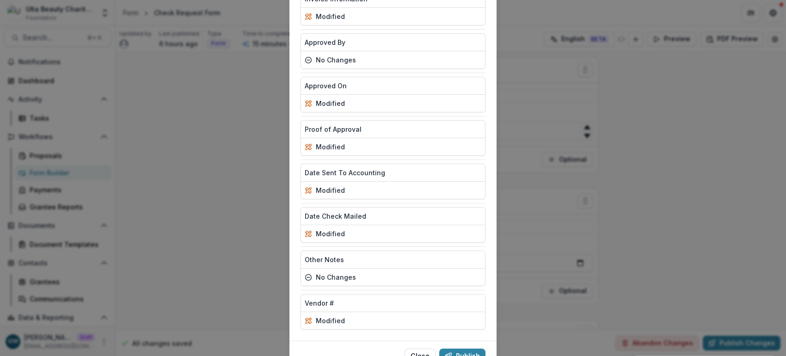
scroll to position [384, 0]
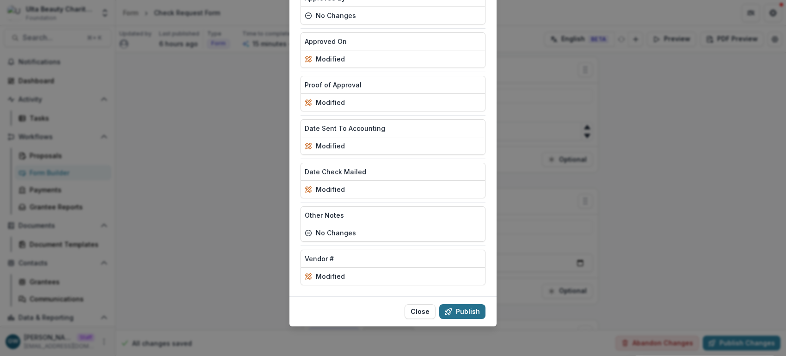
click at [463, 312] on button "Publish" at bounding box center [462, 311] width 46 height 15
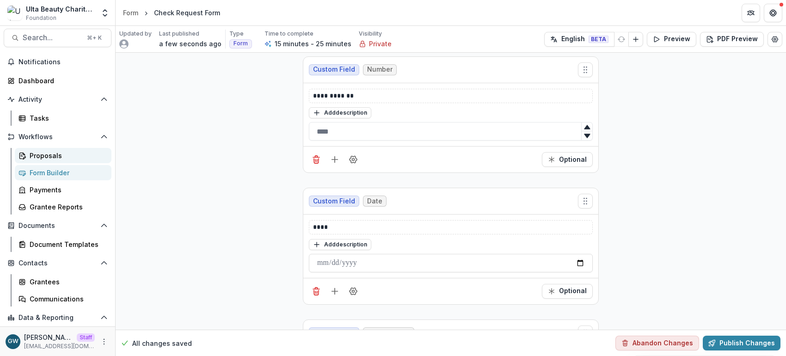
click at [56, 155] on div "Proposals" at bounding box center [67, 156] width 74 height 10
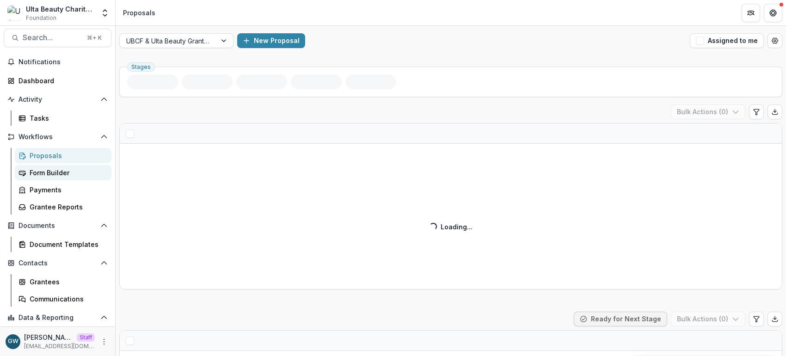
click at [49, 171] on div "Form Builder" at bounding box center [67, 173] width 74 height 10
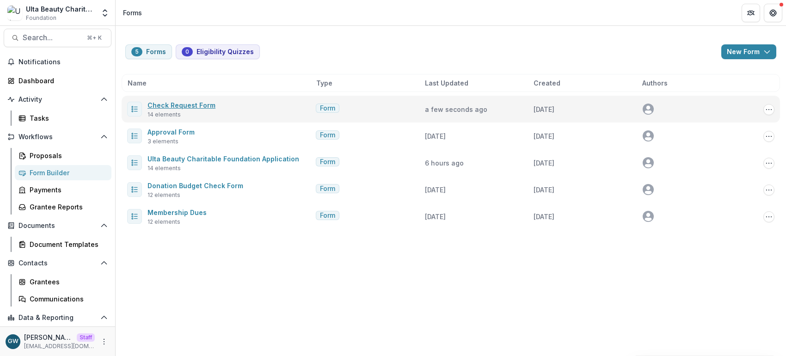
click at [185, 104] on link "Check Request Form" at bounding box center [181, 105] width 68 height 8
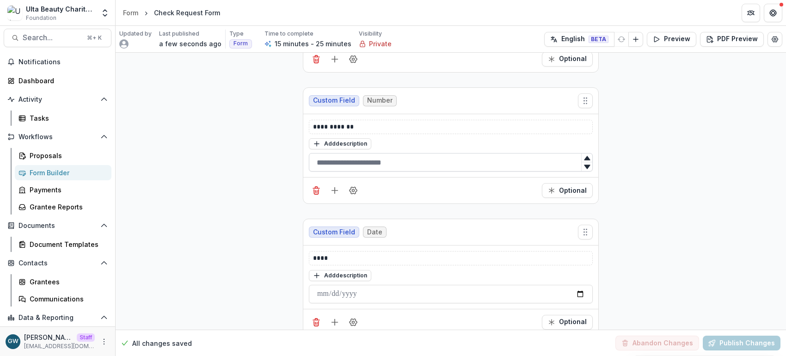
scroll to position [405, 0]
click at [347, 144] on button "Add description" at bounding box center [340, 143] width 62 height 11
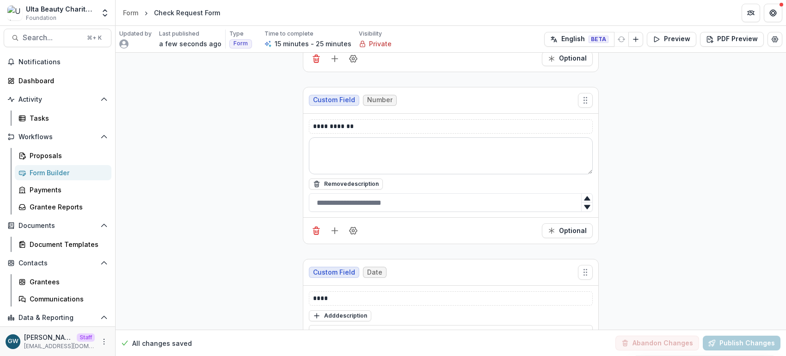
click at [352, 156] on textarea at bounding box center [451, 155] width 284 height 37
type textarea "****"
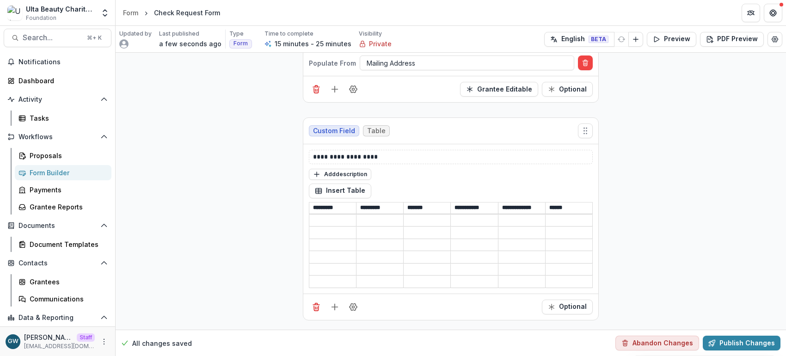
scroll to position [964, 0]
click at [346, 172] on button "Add description" at bounding box center [340, 173] width 62 height 11
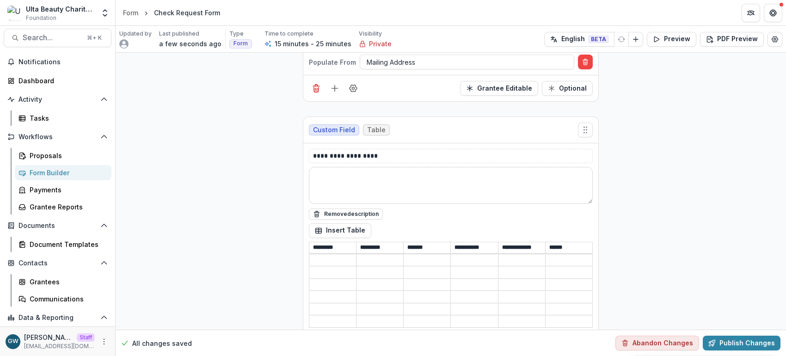
click at [349, 183] on textarea at bounding box center [451, 185] width 284 height 37
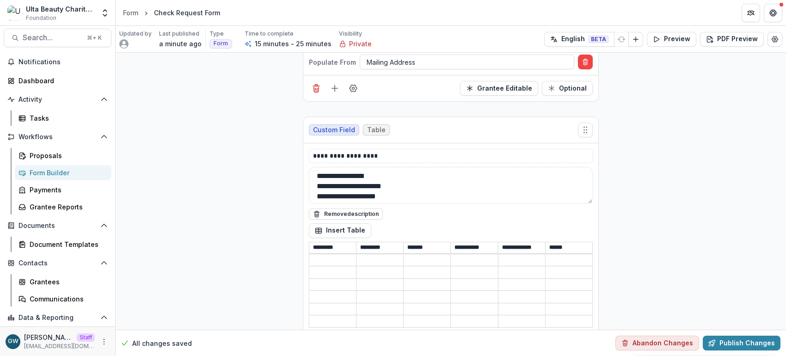
type textarea "**********"
click at [230, 164] on div "**********" at bounding box center [451, 289] width 670 height 2402
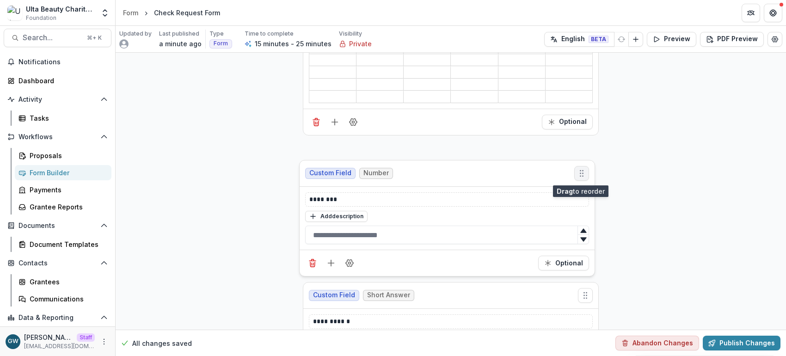
scroll to position [1178, 0]
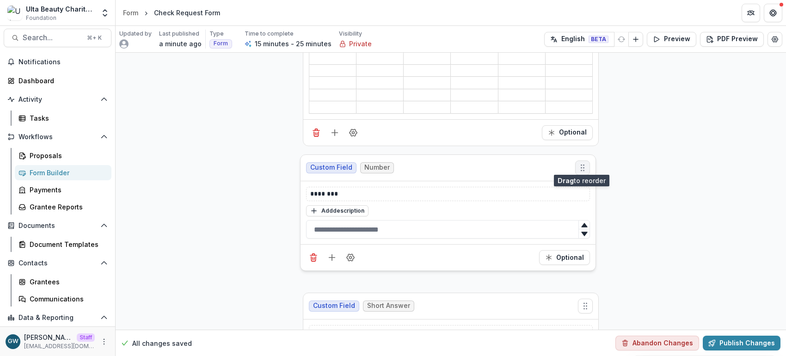
drag, startPoint x: 583, startPoint y: 221, endPoint x: 581, endPoint y: 165, distance: 55.5
click at [581, 165] on icon "Move field" at bounding box center [582, 167] width 9 height 9
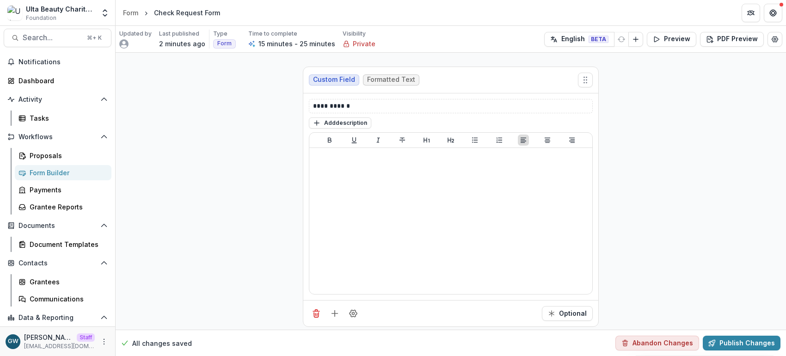
scroll to position [2121, 0]
click at [735, 342] on button "Publish Changes" at bounding box center [742, 343] width 78 height 15
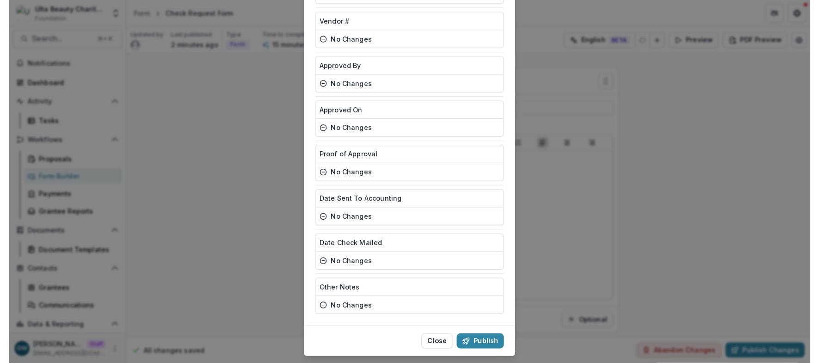
scroll to position [384, 0]
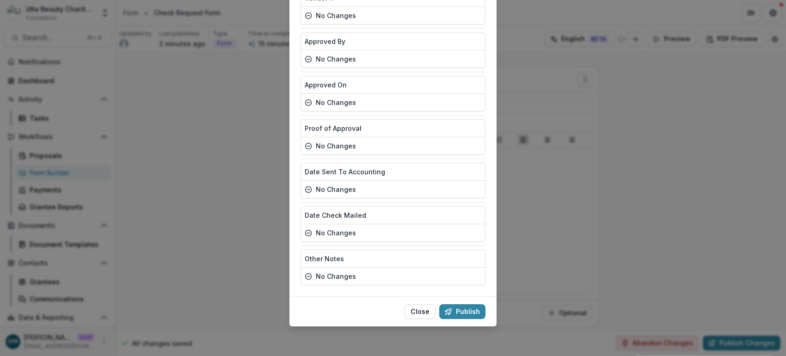
click at [470, 319] on footer "Close Publish" at bounding box center [392, 311] width 207 height 30
click at [469, 312] on button "Publish" at bounding box center [462, 311] width 46 height 15
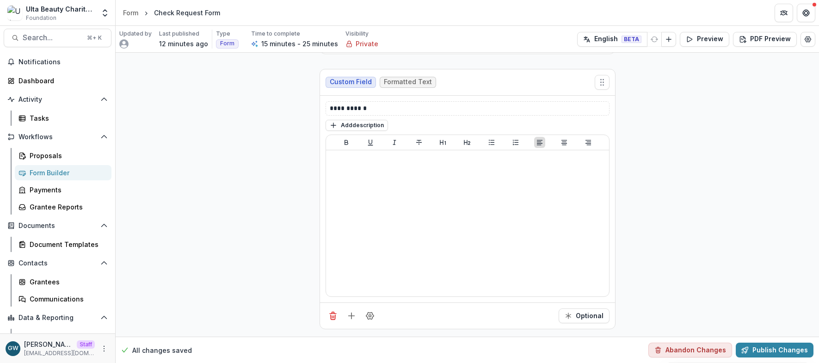
scroll to position [2114, 0]
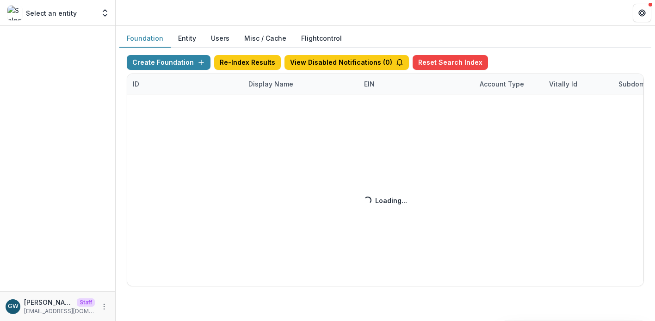
click at [285, 80] on div "Create Foundation Re-Index Results View Disabled Notifications ( 0 ) Reset Sear…" at bounding box center [385, 170] width 517 height 231
click at [277, 84] on div "Create Foundation Re-Index Results View Disabled Notifications ( 0 ) Reset Sear…" at bounding box center [385, 170] width 517 height 231
click at [276, 86] on div "Create Foundation Re-Index Results View Disabled Notifications ( 0 ) Reset Sear…" at bounding box center [385, 170] width 517 height 231
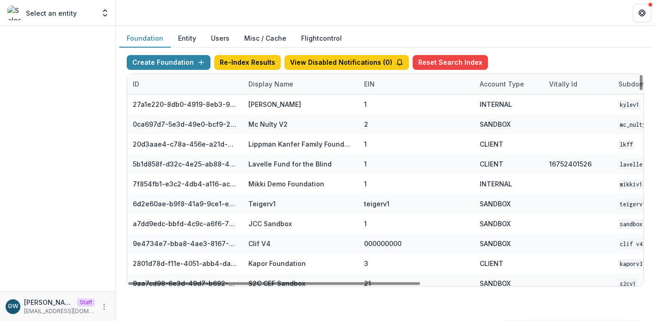
click at [277, 84] on div "Display Name" at bounding box center [271, 84] width 56 height 10
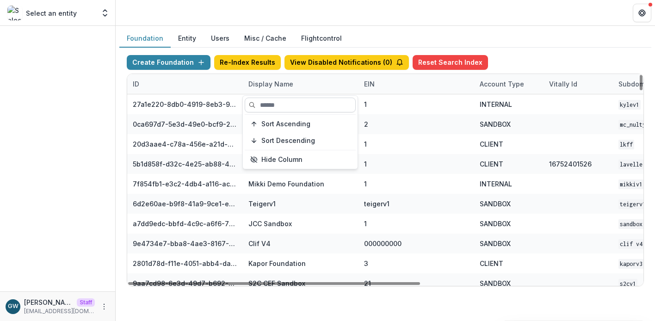
click at [284, 100] on input at bounding box center [300, 105] width 111 height 15
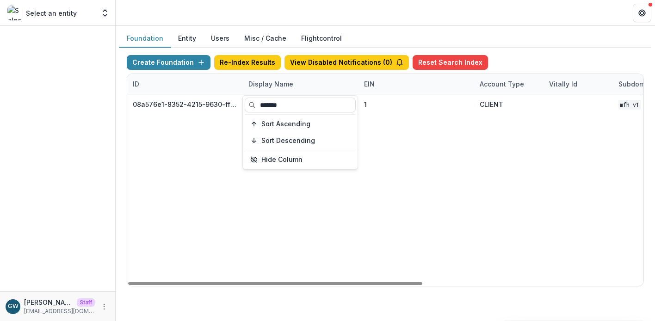
type input "*******"
click at [557, 41] on div "Foundation Entity Users Misc / Cache Flightcontrol" at bounding box center [385, 39] width 532 height 18
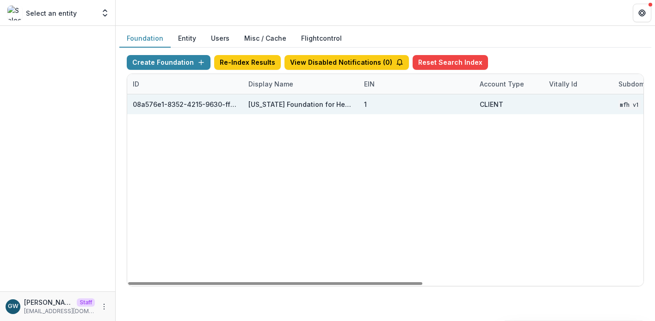
scroll to position [0, 386]
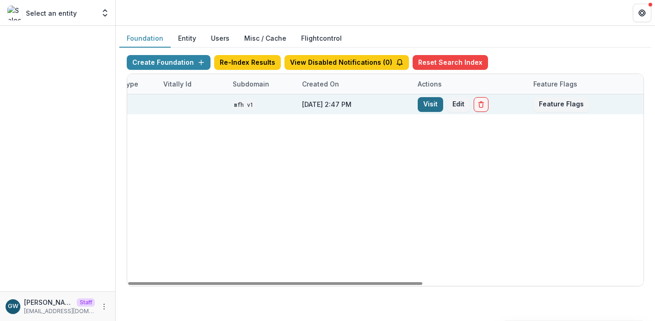
click at [425, 101] on link "Visit" at bounding box center [429, 104] width 25 height 15
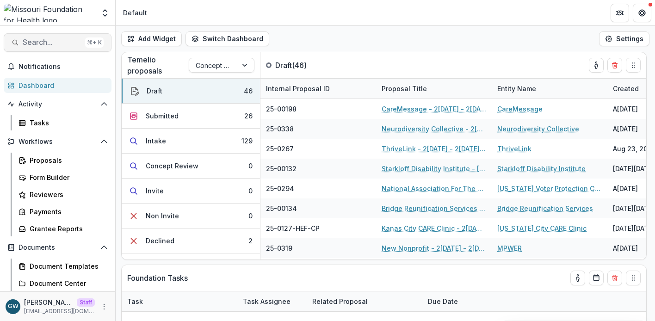
click at [46, 42] on span "Search..." at bounding box center [52, 42] width 59 height 9
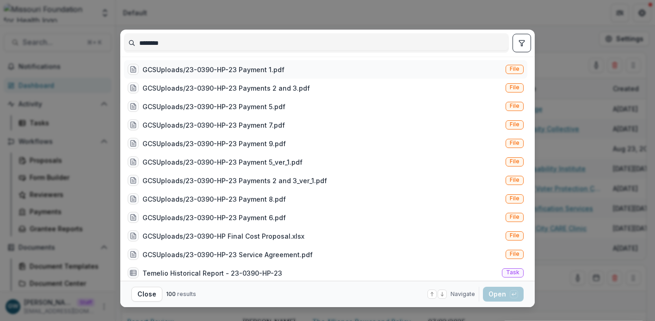
type input "********"
click at [211, 68] on div "GCSUploads/23-0390-HP-23 Payment 1.pdf" at bounding box center [213, 70] width 142 height 10
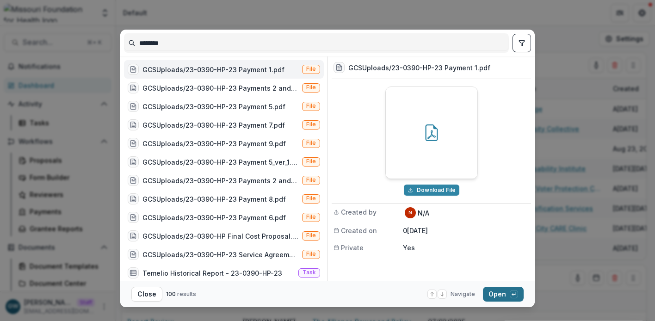
click at [505, 297] on button "Open with enter key" at bounding box center [503, 294] width 41 height 15
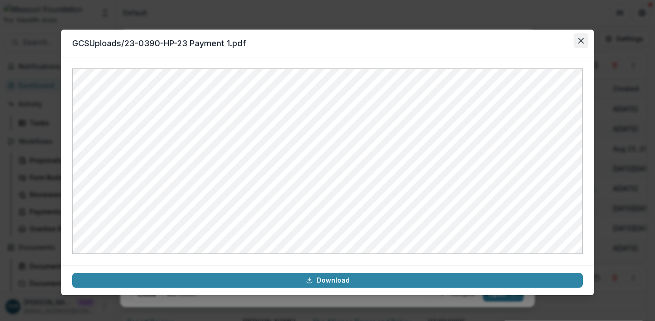
click at [582, 38] on icon "Close" at bounding box center [581, 41] width 6 height 6
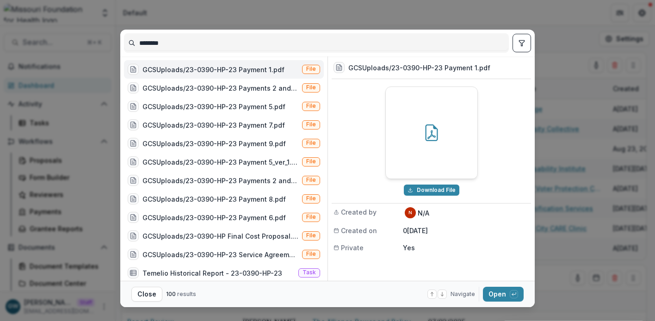
click at [549, 166] on div "******** GCSUploads/23-0390-HP-23 Payment 1.pdf File GCSUploads/23-0390-HP-23 P…" at bounding box center [327, 160] width 655 height 321
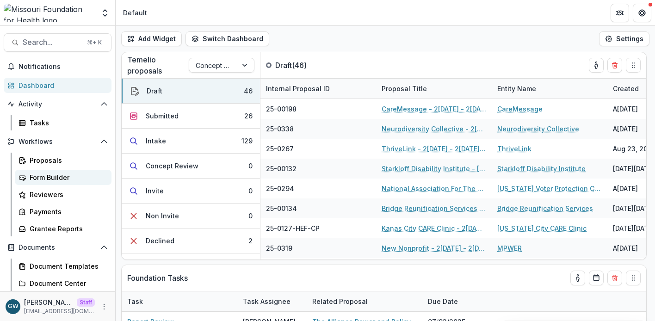
click at [50, 178] on div "Form Builder" at bounding box center [67, 177] width 74 height 10
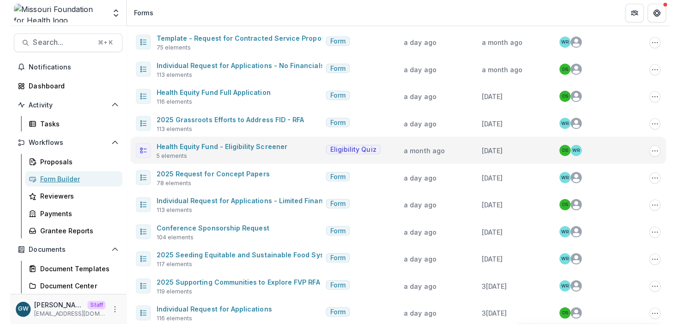
scroll to position [211, 0]
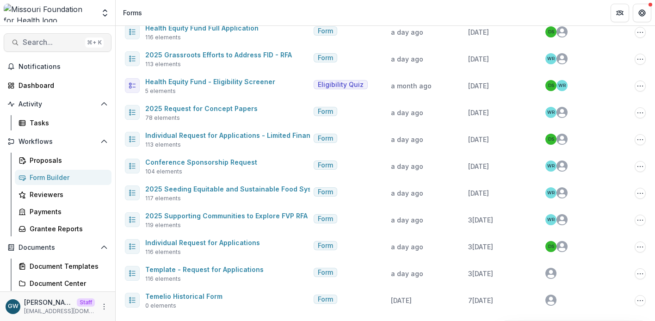
click at [47, 41] on span "Search..." at bounding box center [52, 42] width 59 height 9
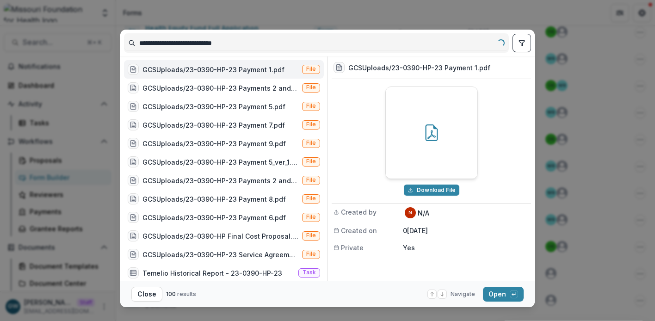
click at [185, 44] on input "**********" at bounding box center [316, 43] width 384 height 15
click at [184, 43] on input "**********" at bounding box center [316, 43] width 384 height 15
click at [185, 43] on input "**********" at bounding box center [316, 43] width 384 height 15
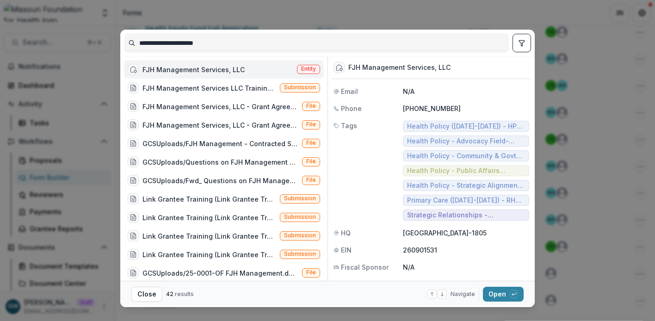
type input "**********"
click at [202, 66] on div "FJH Management Services, LLC" at bounding box center [193, 70] width 102 height 10
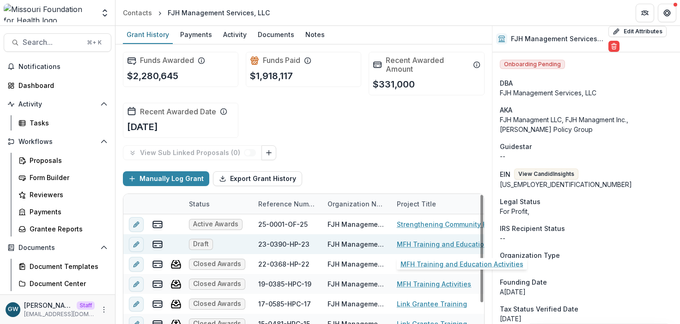
click at [411, 239] on link "MFH Training and Education Activities" at bounding box center [449, 244] width 104 height 10
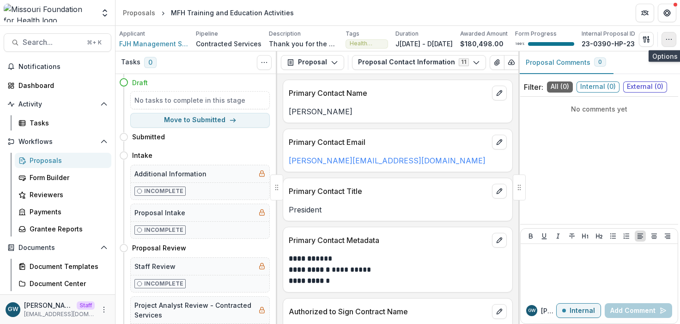
click at [654, 38] on icon "button" at bounding box center [669, 39] width 7 height 7
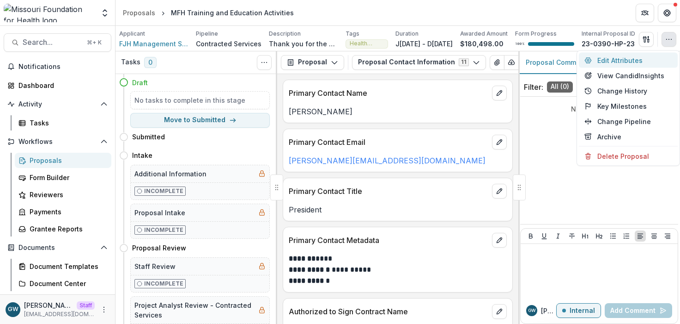
click at [622, 60] on button "Edit Attributes" at bounding box center [628, 60] width 99 height 15
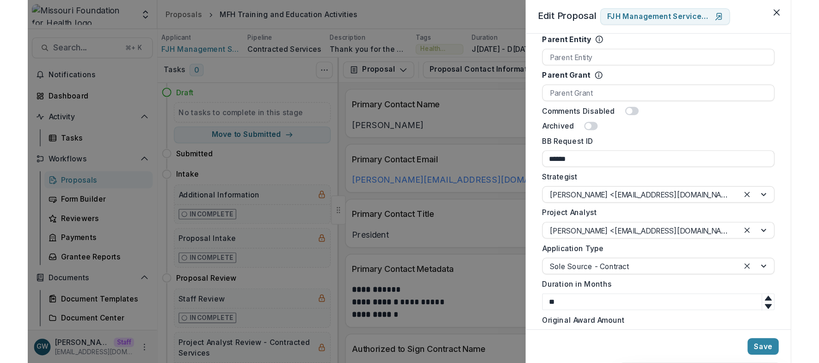
scroll to position [537, 0]
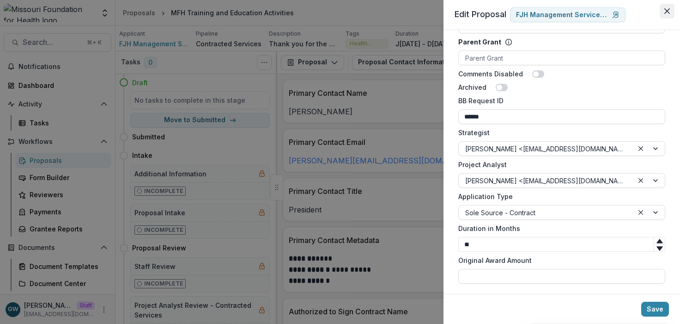
click at [654, 12] on icon "Close" at bounding box center [668, 11] width 6 height 6
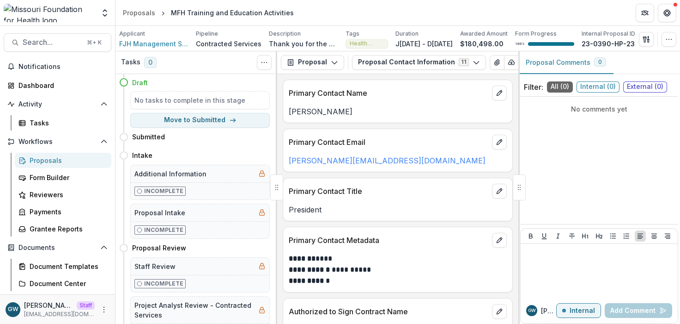
click at [74, 162] on div "Proposals" at bounding box center [67, 160] width 74 height 10
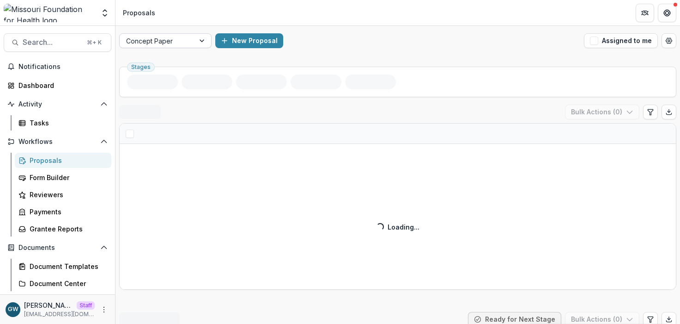
click at [203, 40] on div at bounding box center [203, 41] width 17 height 14
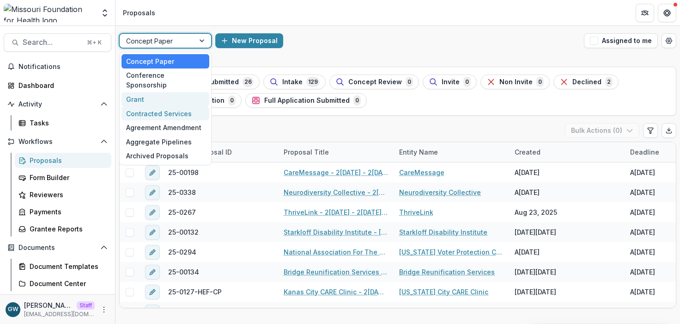
click at [163, 106] on div "Contracted Services" at bounding box center [166, 113] width 88 height 14
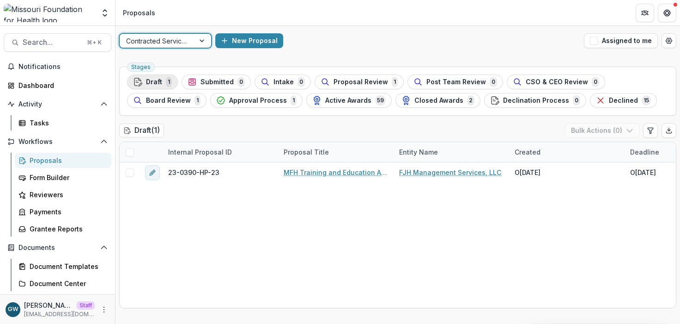
click at [153, 77] on div "Draft 1" at bounding box center [152, 82] width 39 height 10
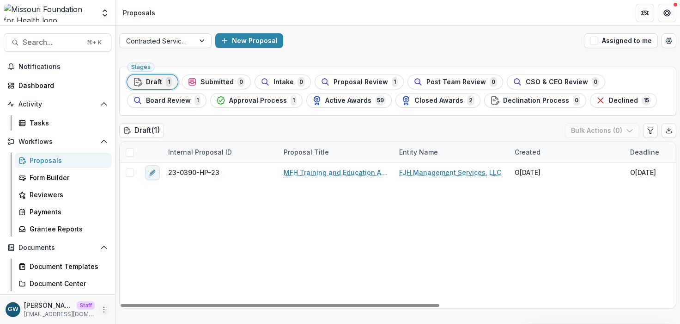
click at [100, 311] on icon "More" at bounding box center [103, 309] width 7 height 7
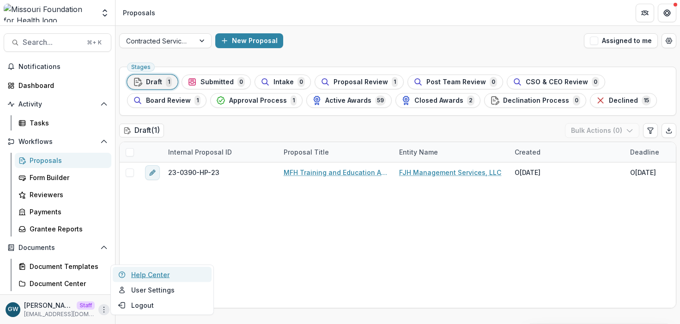
click at [147, 276] on link "Help Center" at bounding box center [162, 274] width 99 height 15
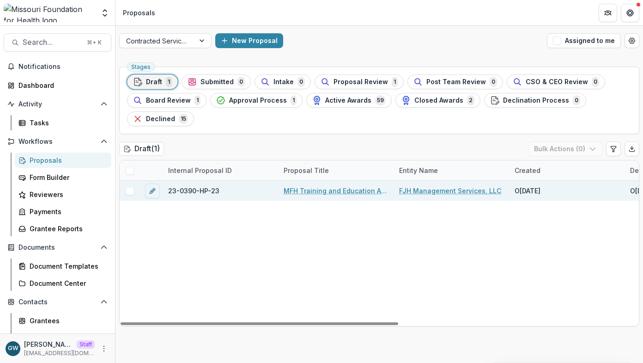
click at [130, 191] on span at bounding box center [130, 191] width 8 height 8
click at [587, 147] on button "Bulk Actions ( 1 )" at bounding box center [566, 148] width 73 height 15
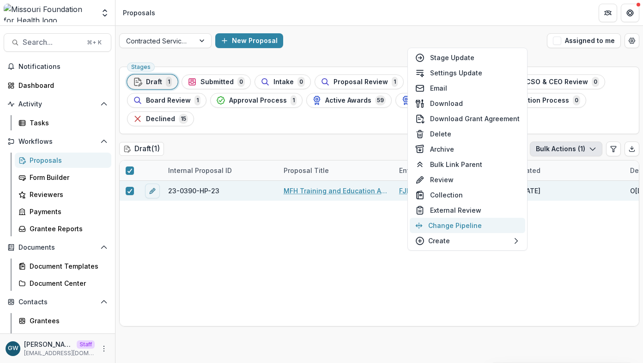
click at [460, 227] on button "Change Pipeline" at bounding box center [468, 225] width 116 height 15
select select "*****"
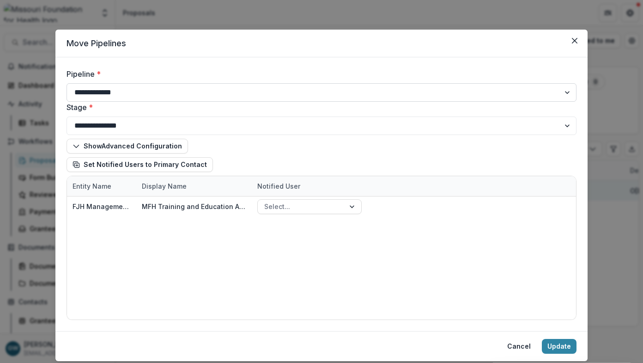
click at [288, 88] on select "**********" at bounding box center [322, 92] width 510 height 18
click at [574, 39] on icon "Close" at bounding box center [575, 41] width 6 height 6
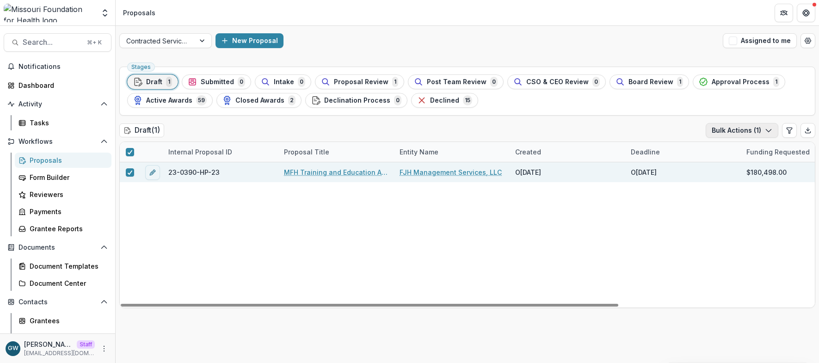
click at [654, 128] on button "Bulk Actions ( 1 )" at bounding box center [741, 130] width 73 height 15
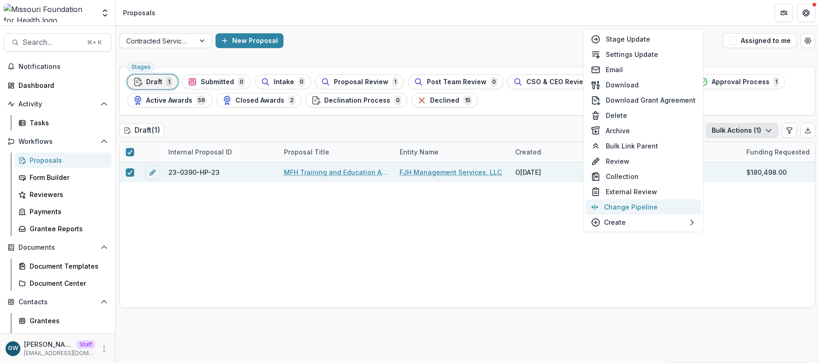
click at [638, 202] on button "Change Pipeline" at bounding box center [643, 206] width 116 height 15
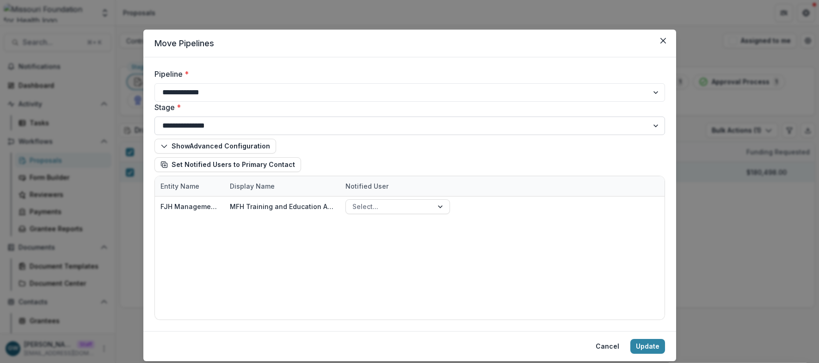
click at [279, 129] on select "**********" at bounding box center [409, 125] width 510 height 18
select select "*********"
click at [154, 116] on select "**********" at bounding box center [409, 125] width 510 height 18
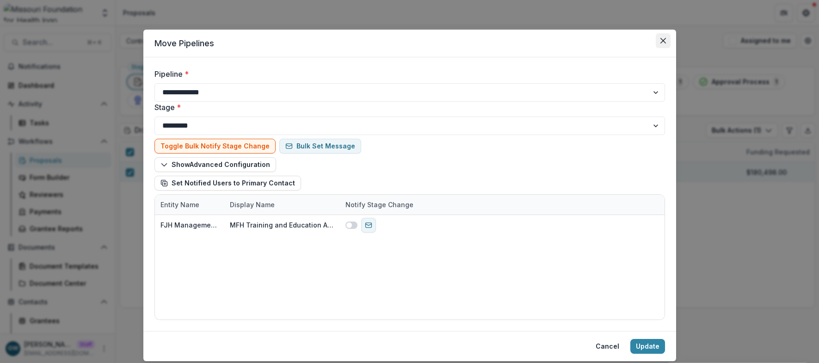
click at [654, 40] on button "Close" at bounding box center [662, 40] width 15 height 15
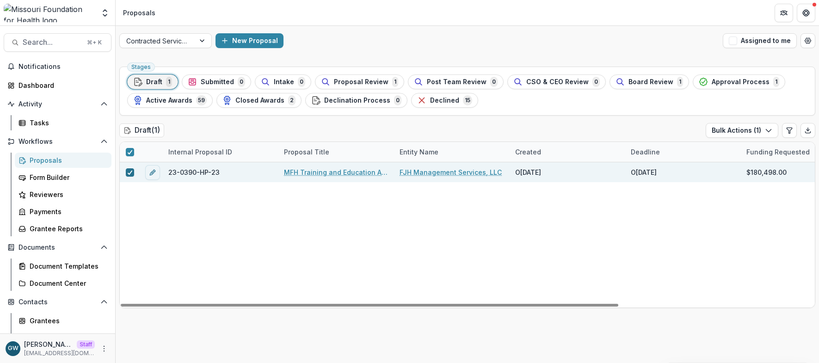
click at [129, 173] on polyline at bounding box center [130, 173] width 4 height 4
